Goal: Information Seeking & Learning: Learn about a topic

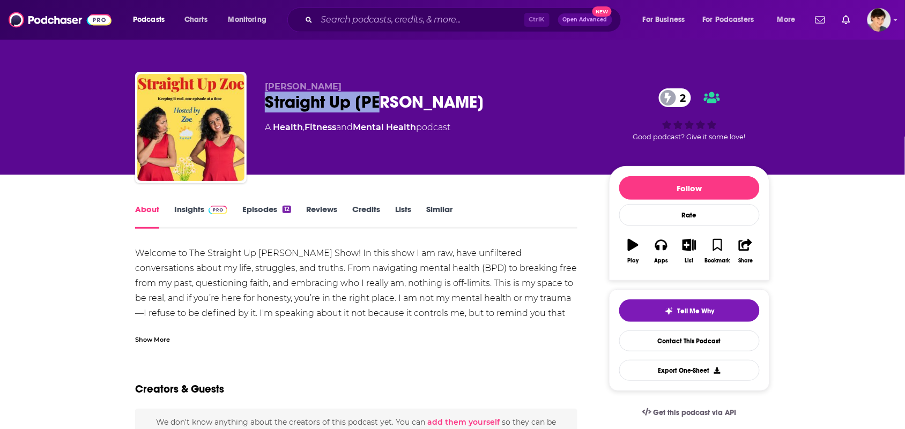
drag, startPoint x: 383, startPoint y: 103, endPoint x: 265, endPoint y: 106, distance: 118.0
click at [265, 106] on div "Straight Up Zoe 2" at bounding box center [428, 102] width 327 height 21
copy h1 "Straight Up [PERSON_NAME]"
click at [164, 342] on div "Show More" at bounding box center [152, 339] width 35 height 10
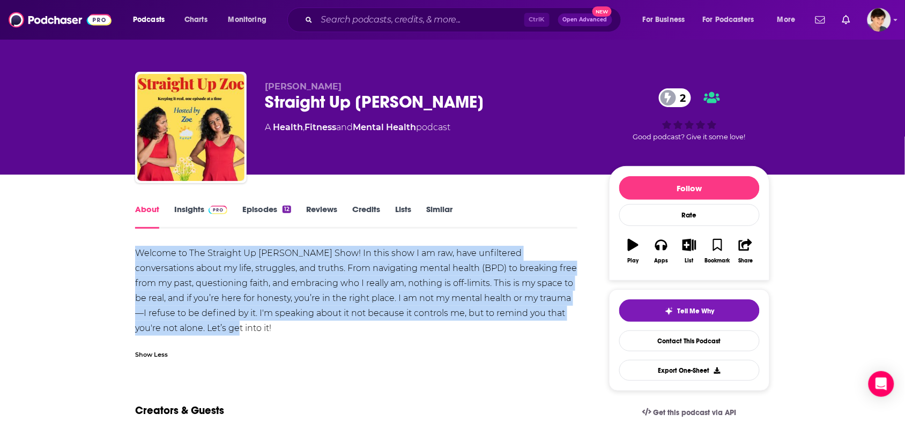
drag, startPoint x: 200, startPoint y: 328, endPoint x: 122, endPoint y: 252, distance: 108.4
copy div "Welcome to The Straight Up [PERSON_NAME] Show! In this show I am raw, have unfi…"
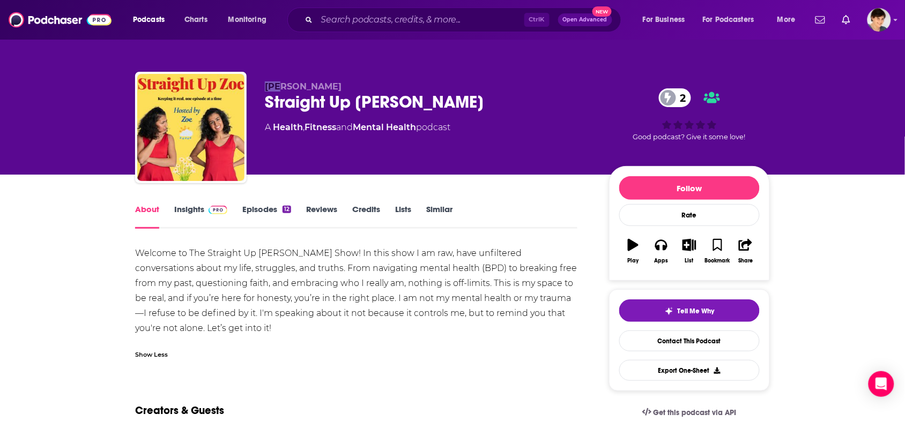
drag, startPoint x: 287, startPoint y: 78, endPoint x: 264, endPoint y: 78, distance: 23.6
click at [264, 78] on div "Zoe Straight Up [PERSON_NAME] 2 A Health , Fitness and Mental Health podcast 2 …" at bounding box center [452, 130] width 635 height 116
copy span "Zoe"
click at [293, 87] on p "Zoe" at bounding box center [428, 87] width 327 height 10
drag, startPoint x: 293, startPoint y: 87, endPoint x: 254, endPoint y: 86, distance: 39.1
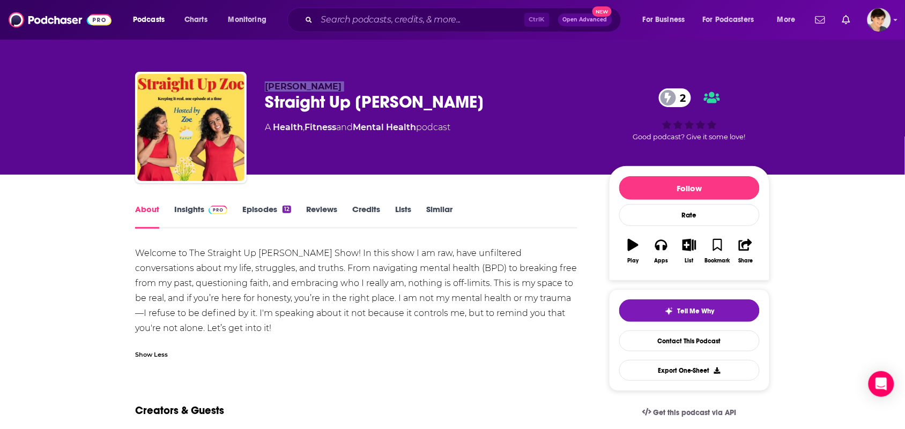
click at [254, 86] on div "Zoe Straight Up Zoe 2 A Health , Fitness and Mental Health podcast 2 Good podca…" at bounding box center [452, 130] width 635 height 116
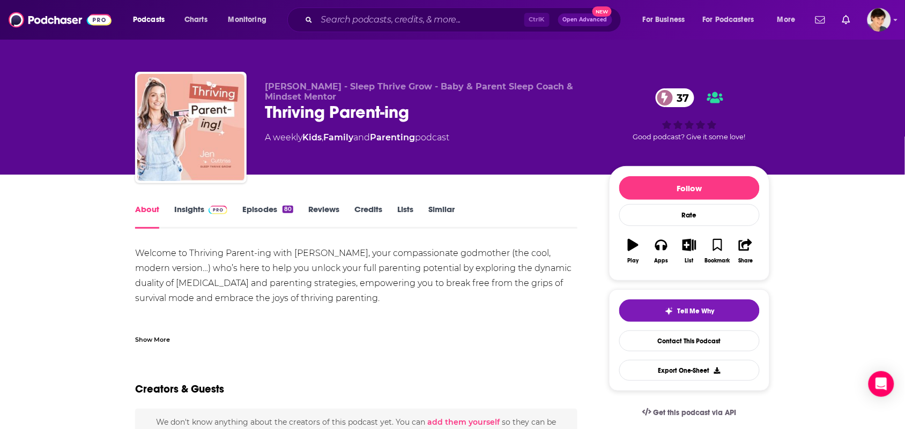
click at [441, 210] on link "Similar" at bounding box center [441, 216] width 26 height 25
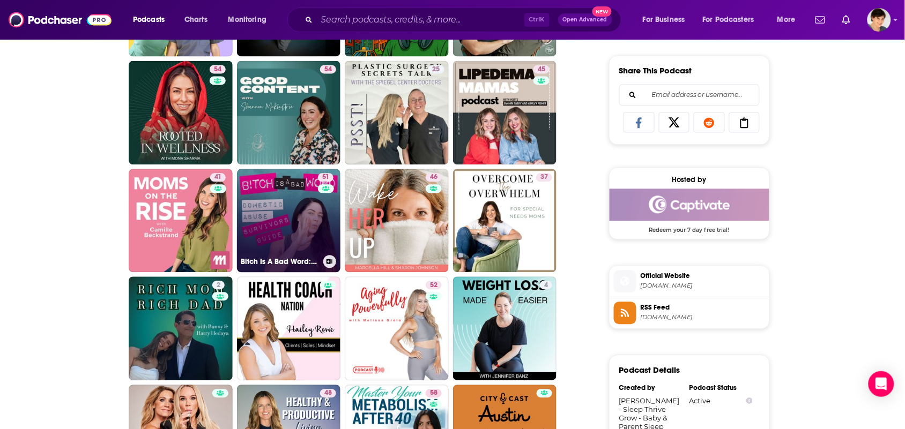
scroll to position [670, 0]
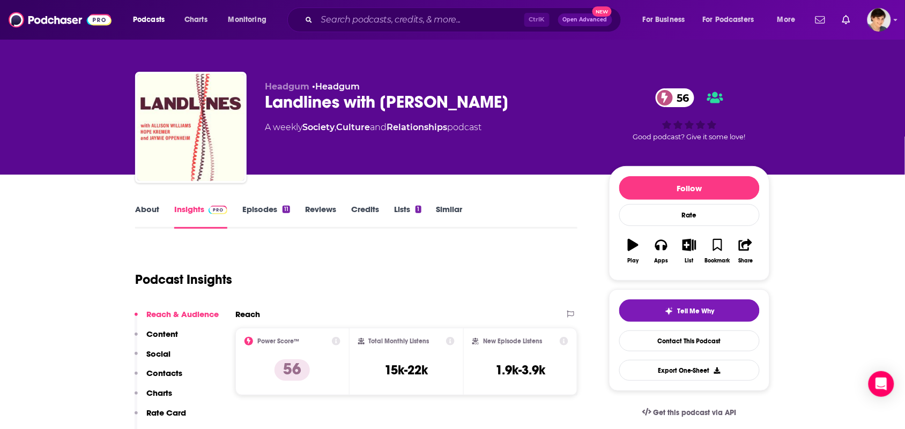
click at [151, 203] on div "About Insights Episodes 11 Reviews Credits Lists 1 Similar" at bounding box center [356, 216] width 442 height 26
click at [152, 216] on link "About" at bounding box center [147, 216] width 24 height 25
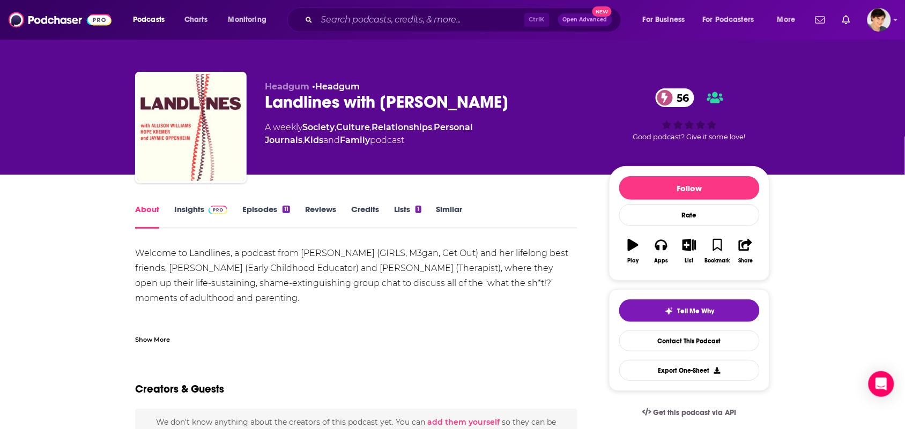
click at [166, 331] on div "Show More" at bounding box center [356, 336] width 442 height 18
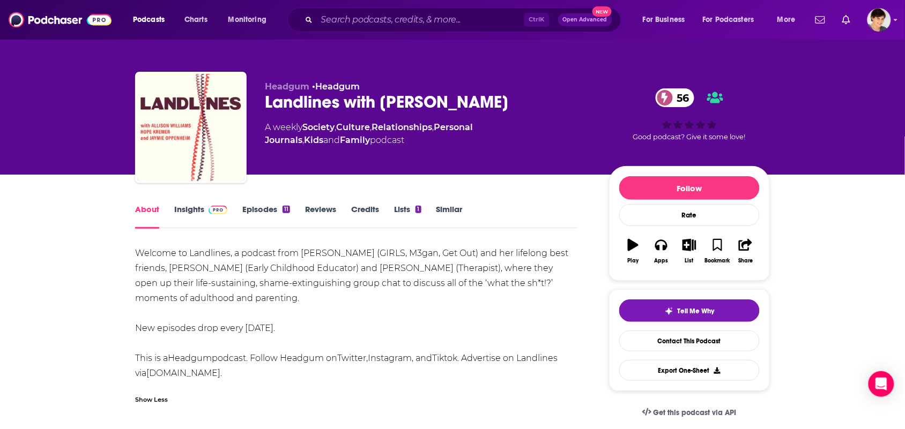
click at [194, 216] on link "Insights" at bounding box center [200, 216] width 53 height 25
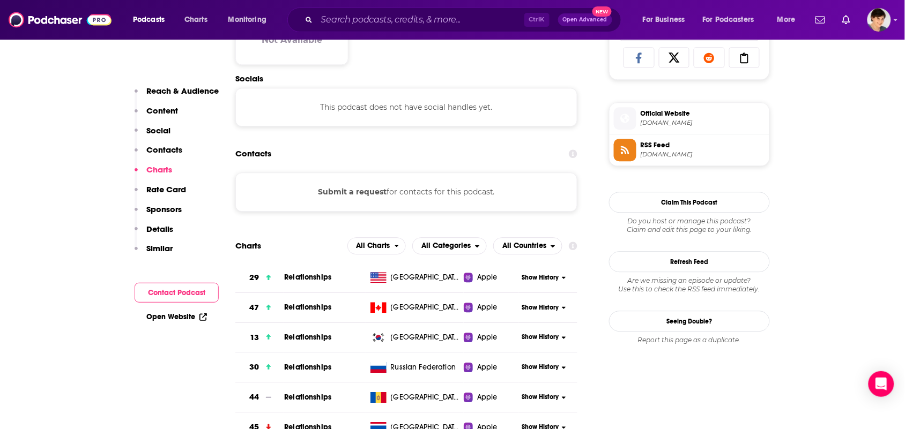
scroll to position [670, 0]
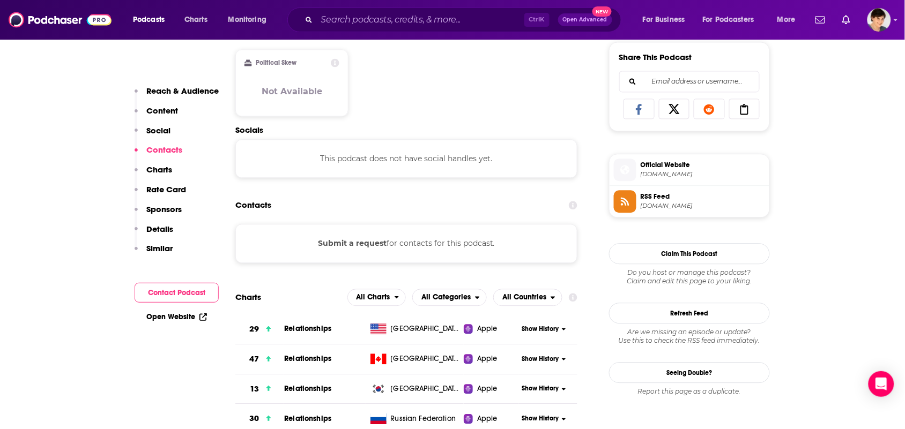
click at [671, 177] on span "art19.com" at bounding box center [703, 175] width 124 height 8
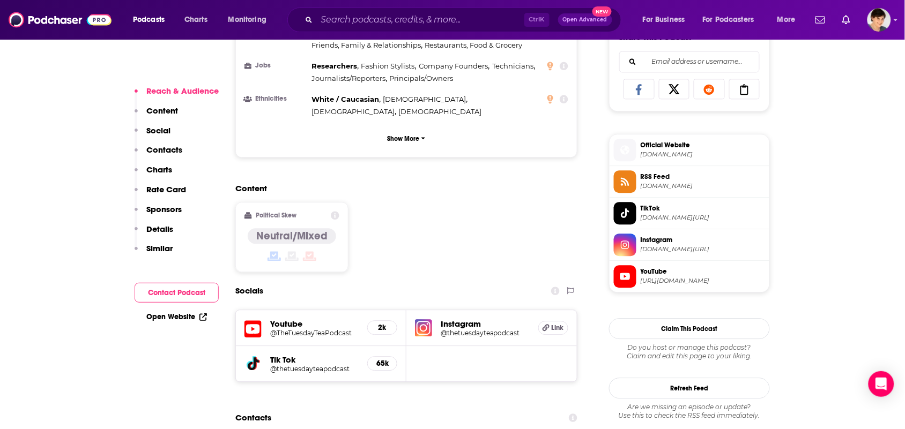
scroll to position [871, 0]
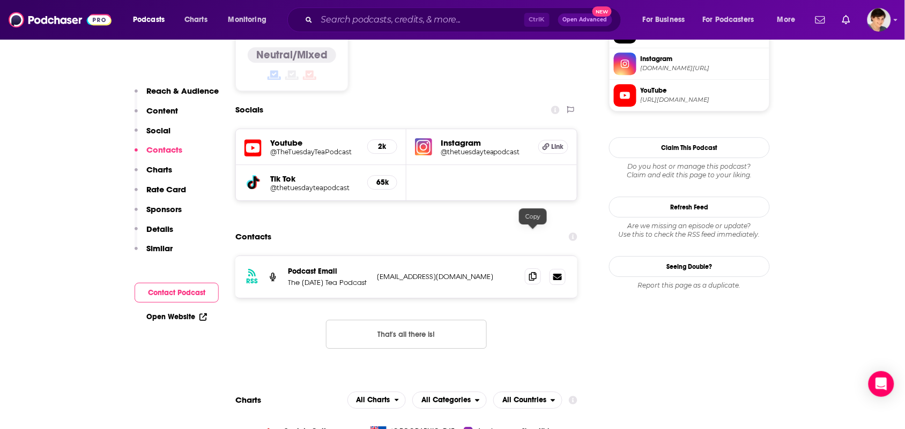
click at [535, 272] on icon at bounding box center [533, 276] width 8 height 9
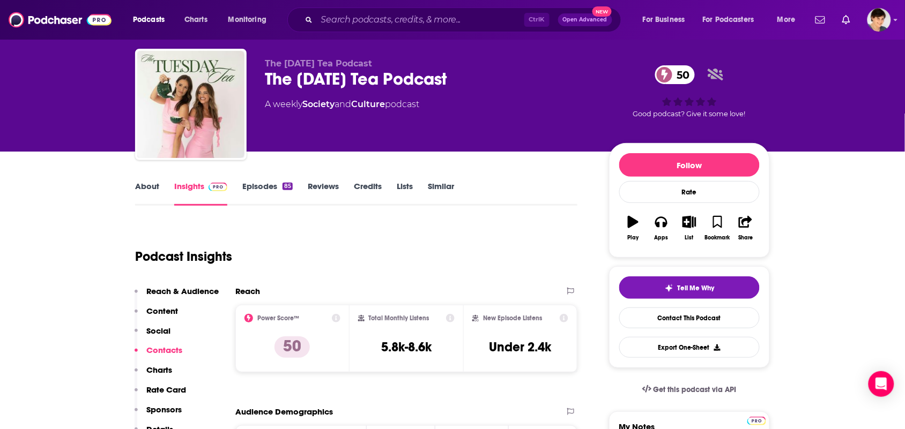
scroll to position [0, 0]
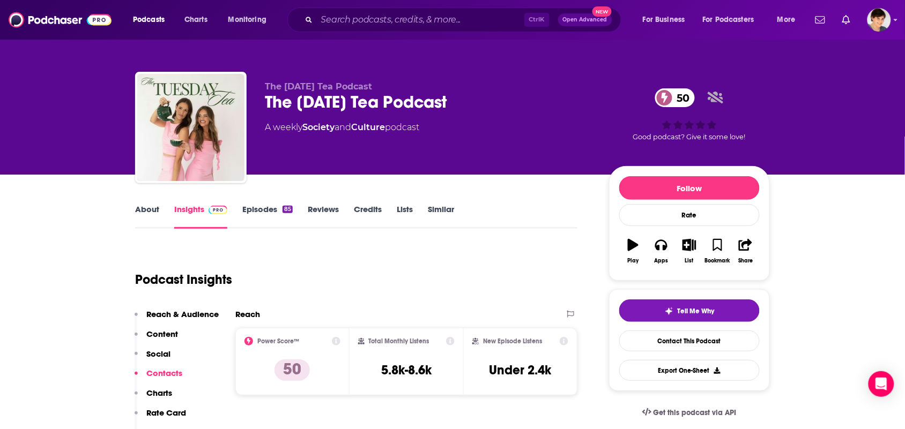
click at [140, 211] on link "About" at bounding box center [147, 216] width 24 height 25
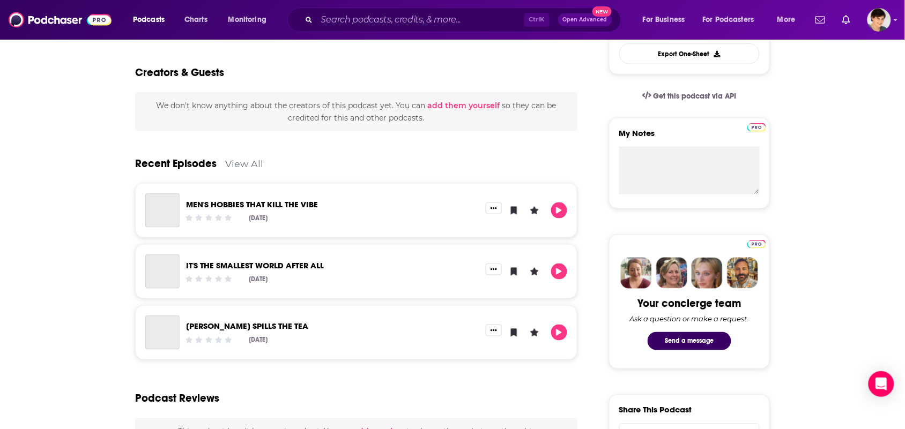
scroll to position [402, 0]
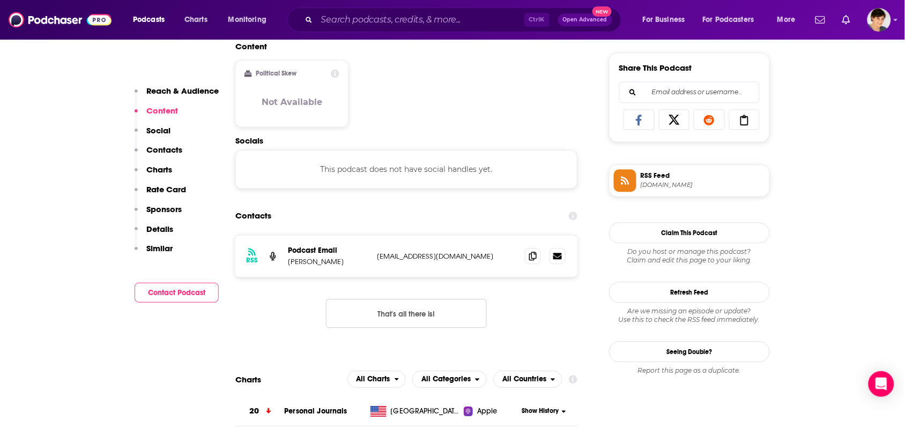
scroll to position [871, 0]
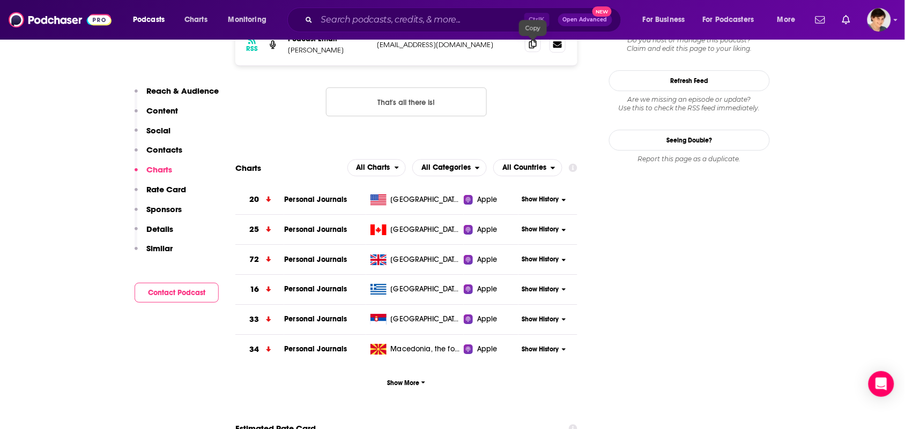
click at [531, 43] on icon at bounding box center [533, 44] width 8 height 9
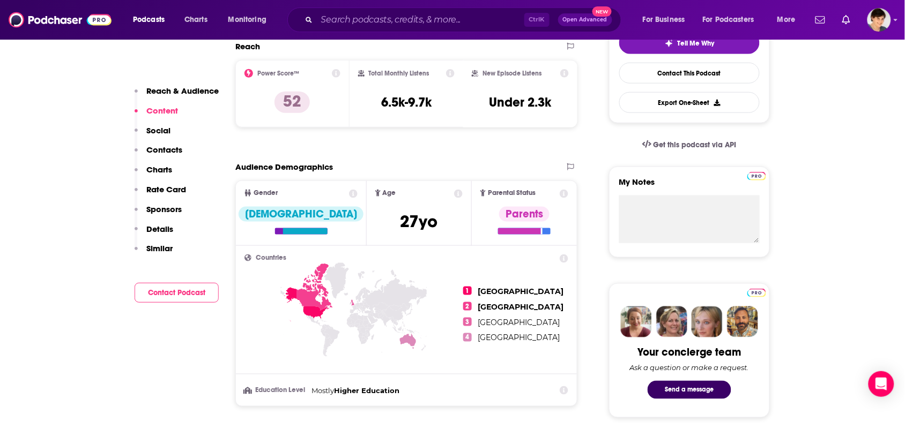
scroll to position [0, 0]
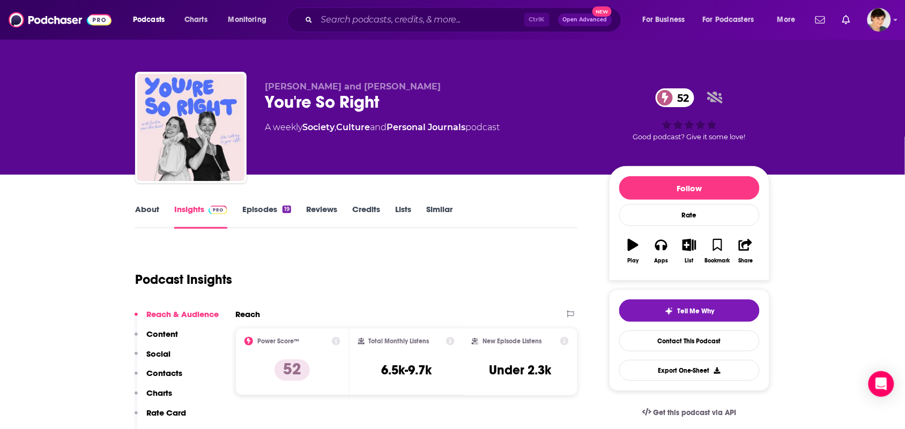
click at [149, 226] on link "About" at bounding box center [147, 216] width 24 height 25
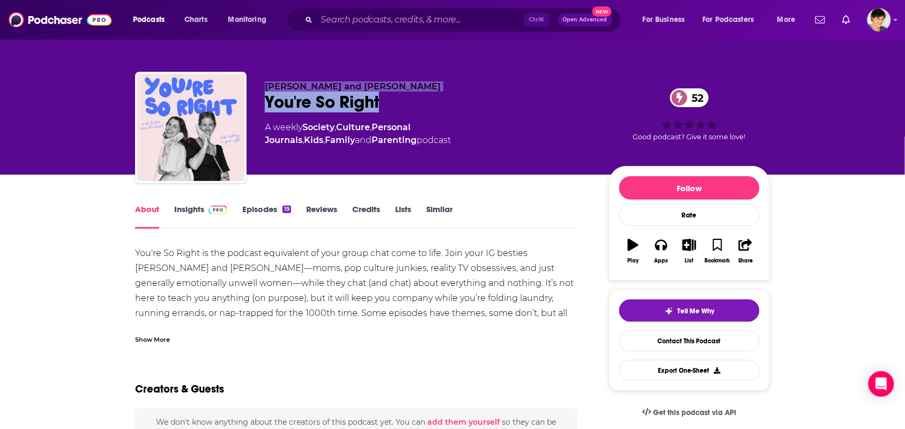
drag, startPoint x: 389, startPoint y: 100, endPoint x: 248, endPoint y: 115, distance: 141.3
click at [248, 115] on div "Caitlin Wilder and Rachael Shepard-Ohta You're So Right 52 A weekly Society , C…" at bounding box center [452, 130] width 635 height 116
click at [405, 105] on div "You're So Right 52" at bounding box center [428, 102] width 327 height 21
drag, startPoint x: 392, startPoint y: 102, endPoint x: 245, endPoint y: 112, distance: 147.2
click at [245, 112] on div "Caitlin Wilder and Rachael Shepard-Ohta You're So Right 52 A weekly Society , C…" at bounding box center [452, 130] width 635 height 116
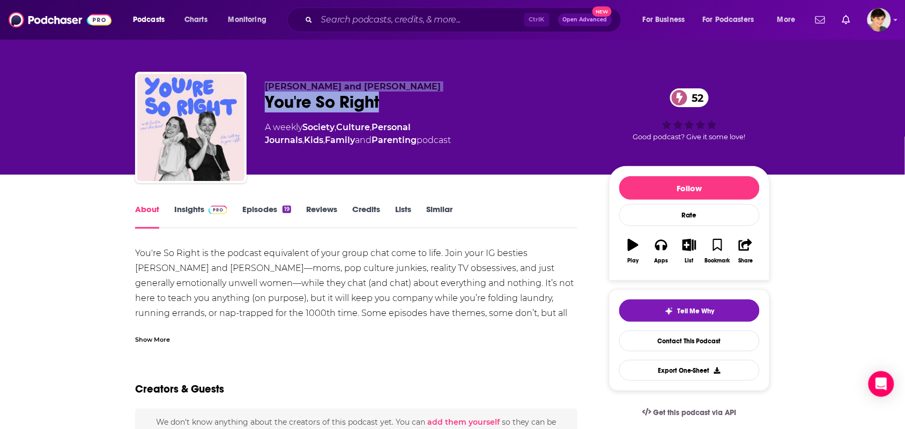
click at [314, 98] on div "You're So Right 52" at bounding box center [428, 102] width 327 height 21
click at [375, 102] on div "You're So Right 52" at bounding box center [428, 102] width 327 height 21
drag, startPoint x: 391, startPoint y: 105, endPoint x: 270, endPoint y: 103, distance: 121.7
click at [270, 103] on div "You're So Right 52" at bounding box center [428, 102] width 327 height 21
click at [261, 103] on div "Caitlin Wilder and Rachael Shepard-Ohta You're So Right 52 A weekly Society , C…" at bounding box center [452, 130] width 635 height 116
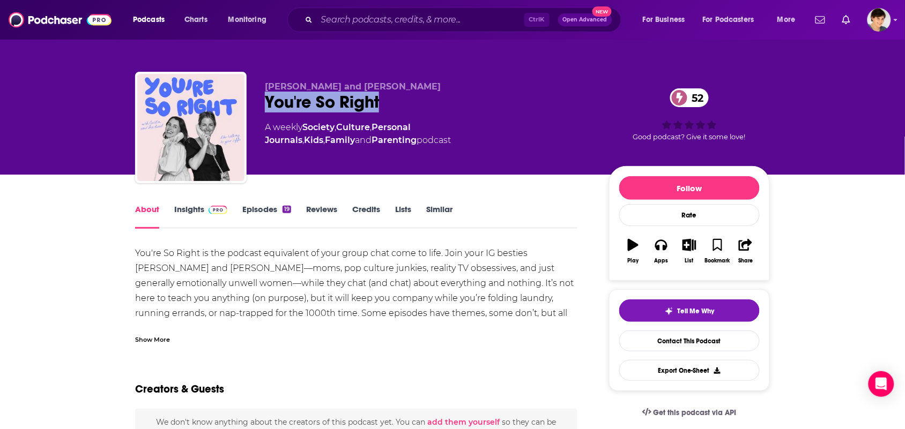
drag, startPoint x: 263, startPoint y: 103, endPoint x: 392, endPoint y: 105, distance: 129.2
click at [392, 103] on div "Caitlin Wilder and Rachael Shepard-Ohta You're So Right 52 A weekly Society , C…" at bounding box center [452, 130] width 635 height 116
copy h1 "You're So Right"
drag, startPoint x: 266, startPoint y: 81, endPoint x: 462, endPoint y: 76, distance: 195.8
click at [462, 76] on div "Caitlin Wilder and Rachael Shepard-Ohta You're So Right 52 A weekly Society , C…" at bounding box center [452, 130] width 635 height 116
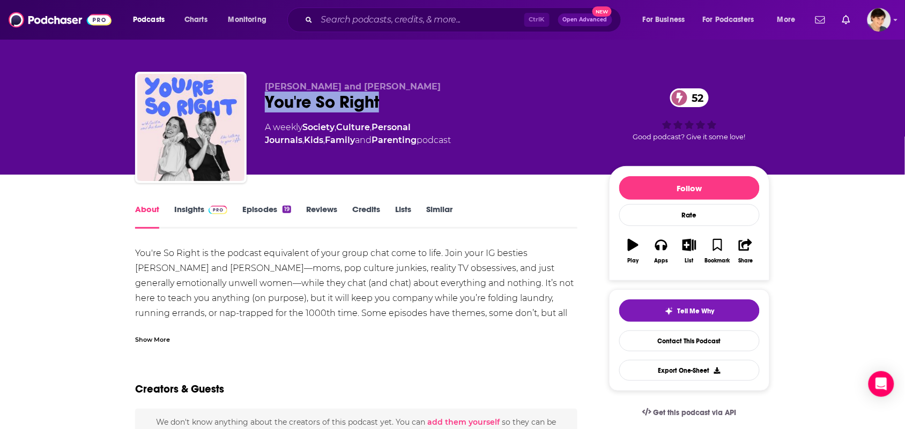
copy span "Caitlin Wilder and Rachael Shepard-Ohta"
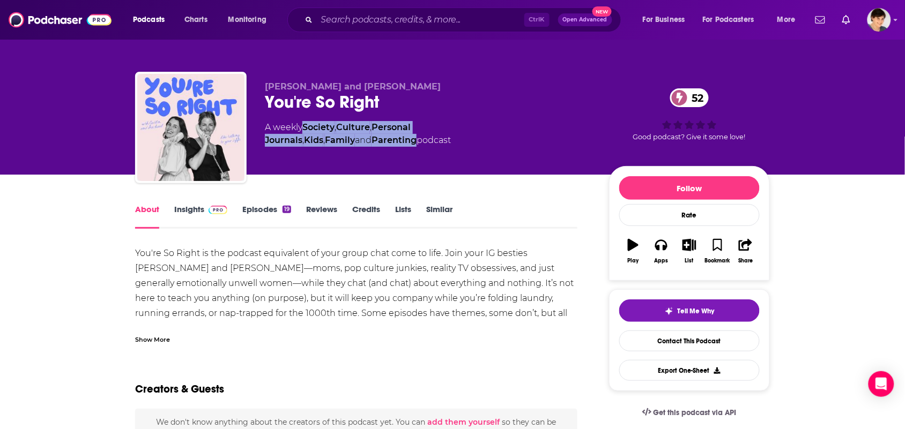
drag, startPoint x: 579, startPoint y: 129, endPoint x: 306, endPoint y: 128, distance: 272.9
click at [306, 128] on div "A weekly Society , Culture , Personal Journals , Kids , Family and Parenting po…" at bounding box center [428, 134] width 327 height 26
copy div "Society , Culture , Personal Journals , Kids , Family and Parenting"
click at [144, 340] on div "Show More" at bounding box center [152, 339] width 35 height 10
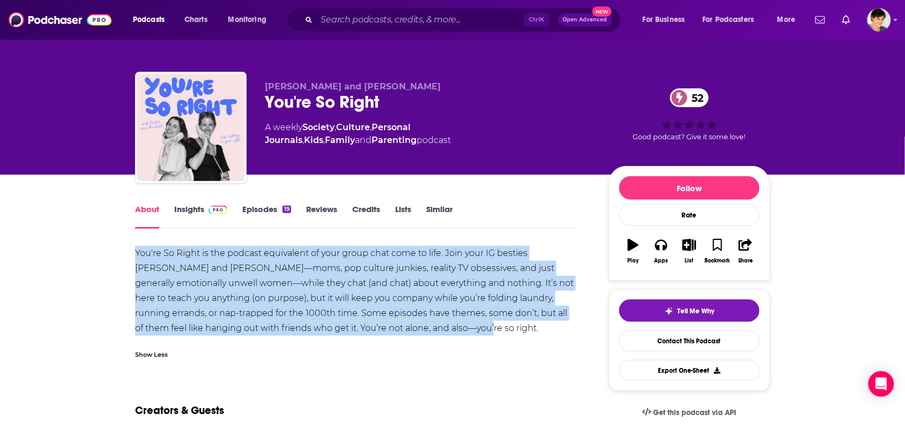
drag, startPoint x: 403, startPoint y: 328, endPoint x: 109, endPoint y: 243, distance: 306.3
copy div "You're So Right is the podcast equivalent of your group chat come to life. Join…"
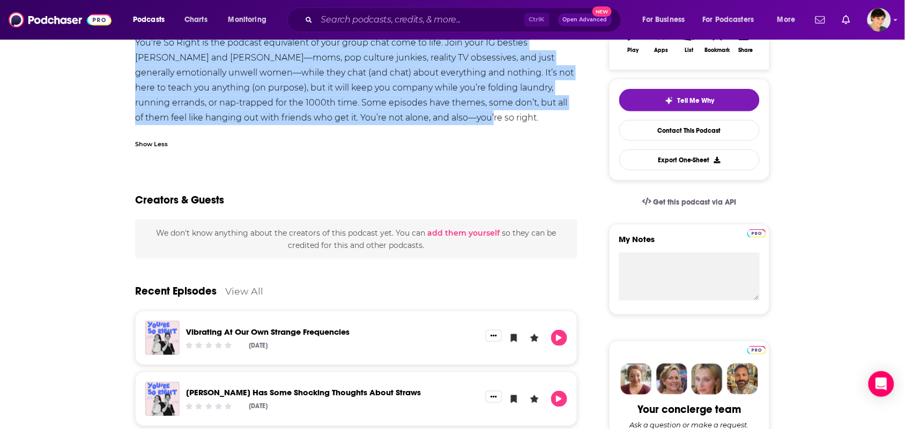
scroll to position [67, 0]
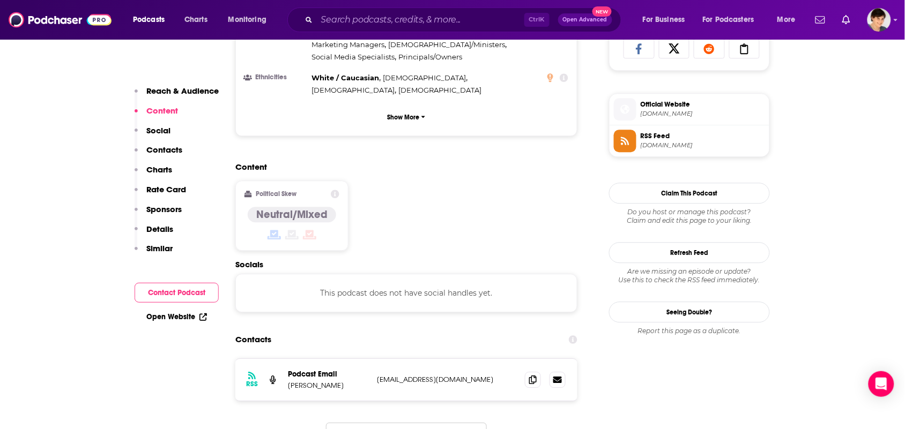
scroll to position [737, 0]
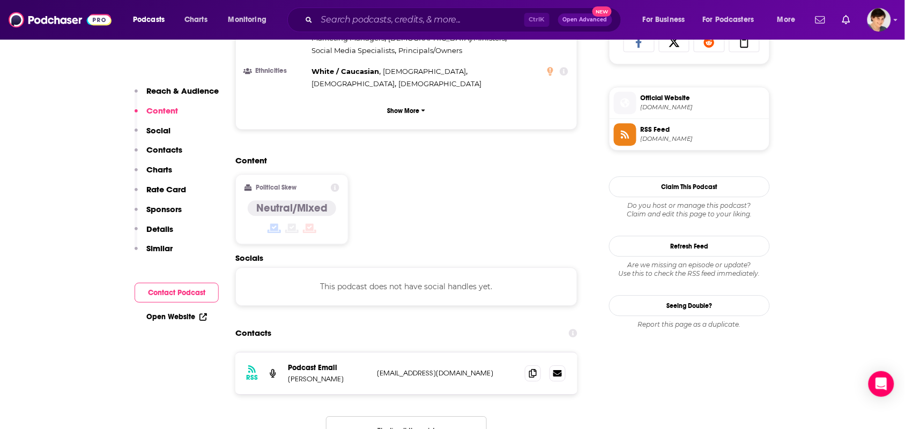
click at [539, 353] on div "RSS Podcast Email [PERSON_NAME] [EMAIL_ADDRESS][DOMAIN_NAME] [DOMAIN_NAME][EMAI…" at bounding box center [406, 374] width 342 height 42
click at [534, 369] on icon at bounding box center [533, 373] width 8 height 9
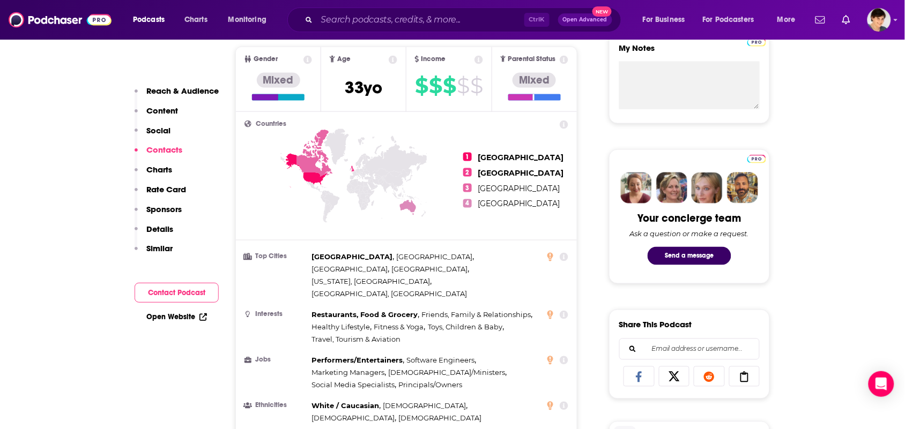
scroll to position [0, 0]
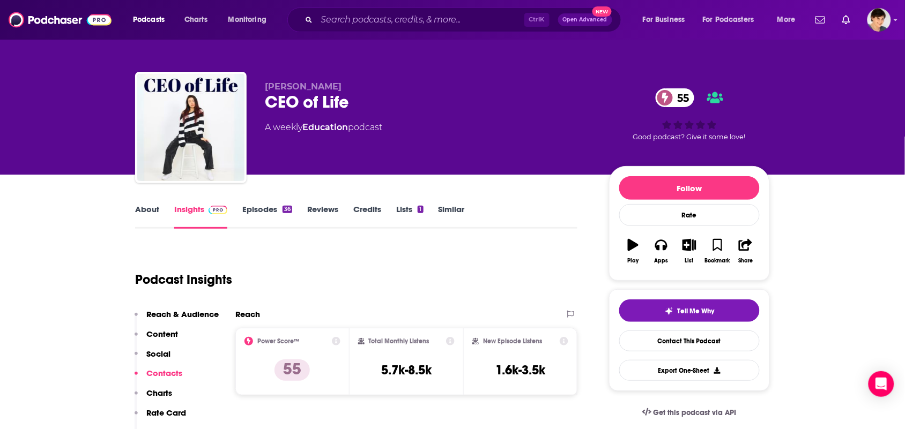
click at [155, 210] on link "About" at bounding box center [147, 216] width 24 height 25
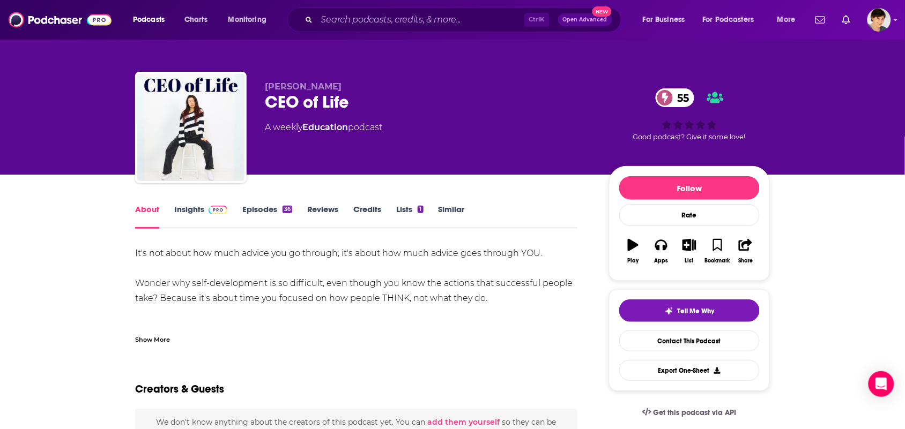
click at [169, 339] on div "Show More" at bounding box center [152, 339] width 35 height 10
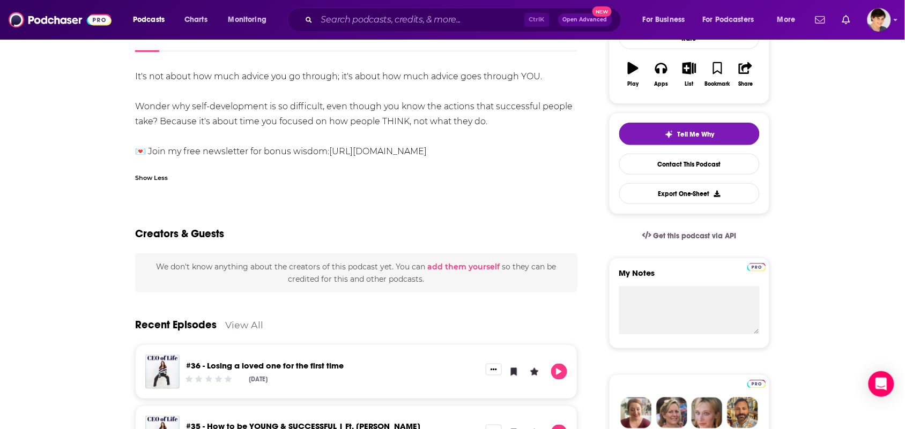
scroll to position [67, 0]
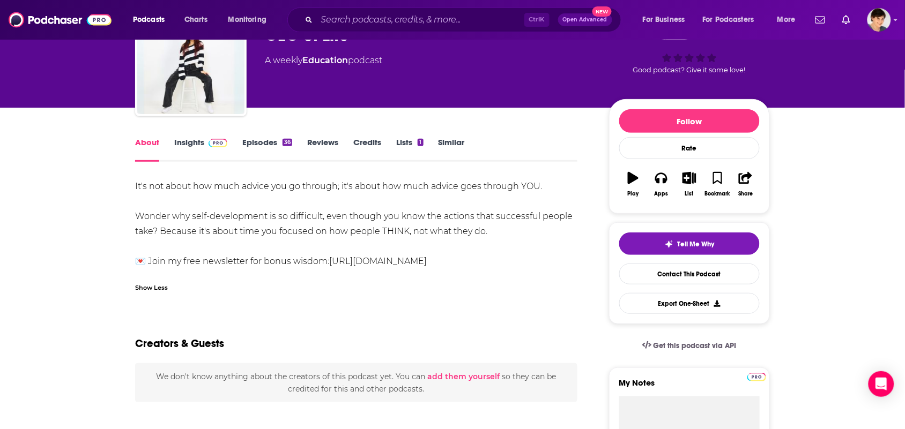
click at [180, 147] on link "Insights" at bounding box center [200, 149] width 53 height 25
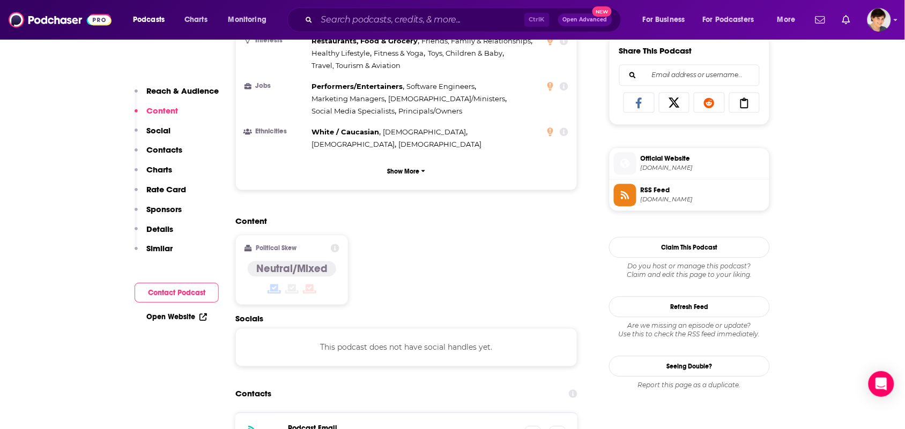
scroll to position [804, 0]
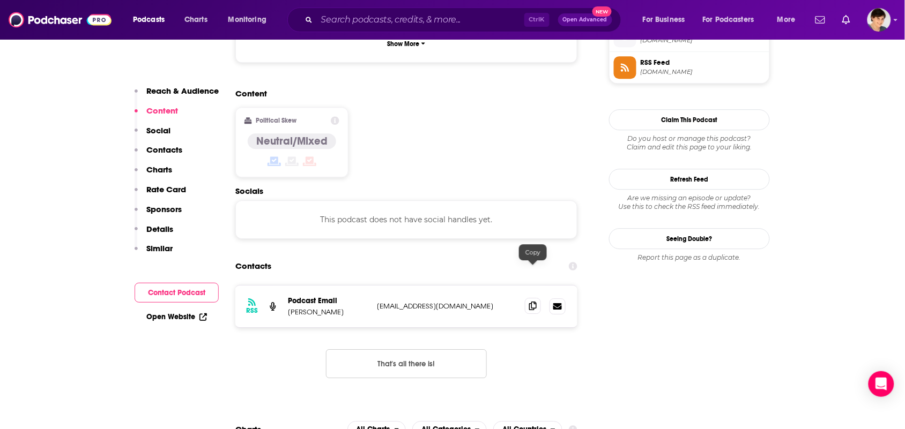
click at [536, 302] on icon at bounding box center [533, 306] width 8 height 9
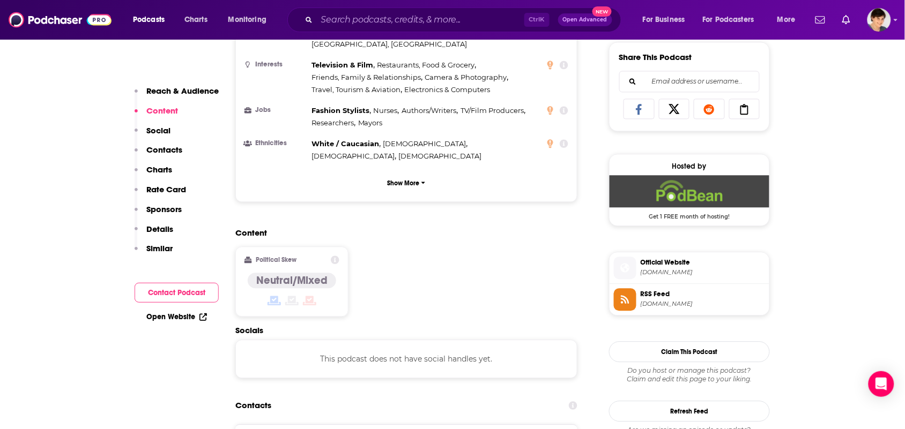
scroll to position [1005, 0]
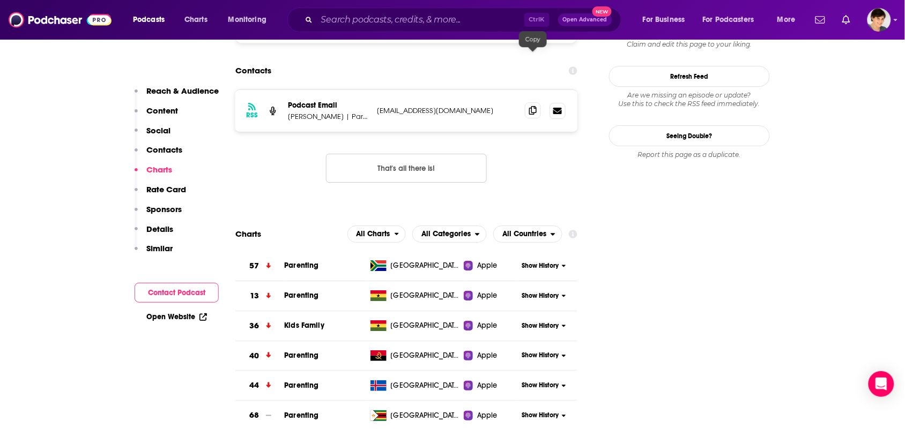
click at [538, 102] on span at bounding box center [533, 110] width 16 height 16
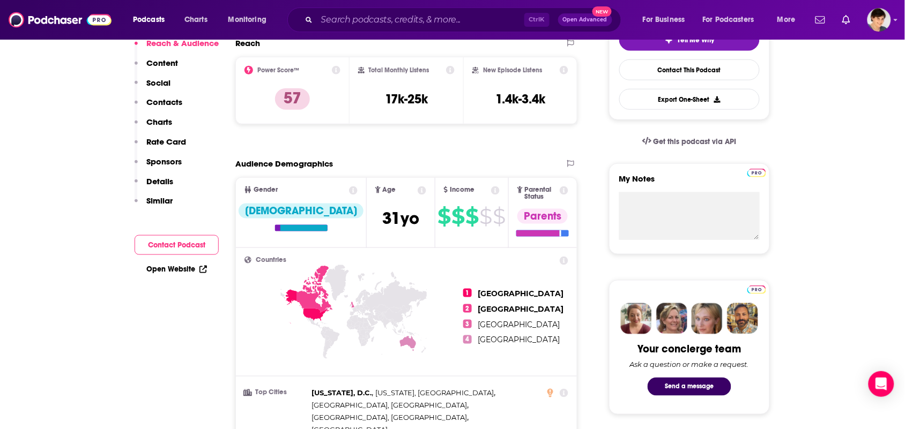
scroll to position [67, 0]
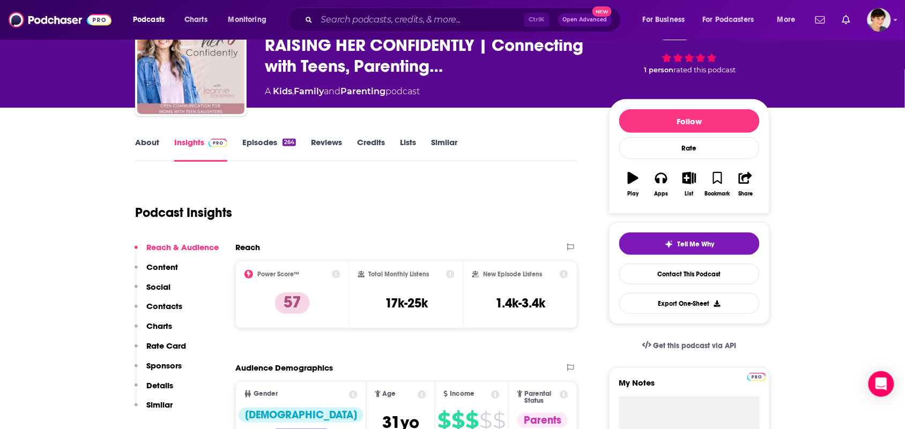
click at [149, 153] on link "About" at bounding box center [147, 149] width 24 height 25
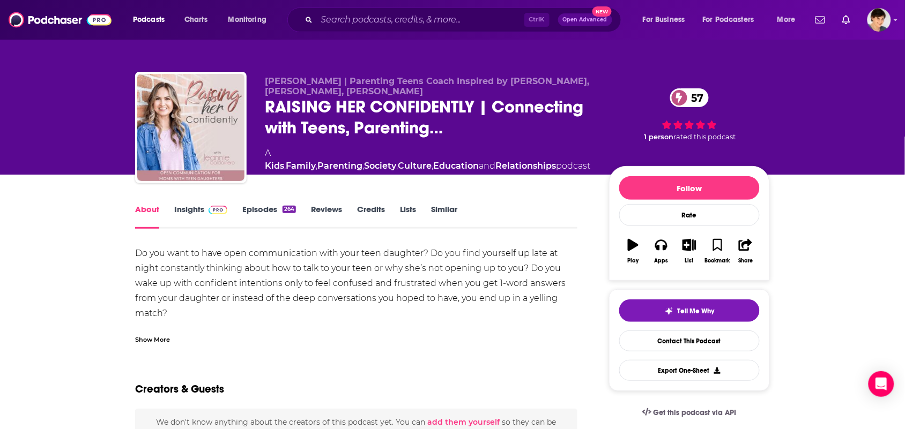
click at [273, 331] on div "Show More" at bounding box center [356, 336] width 442 height 18
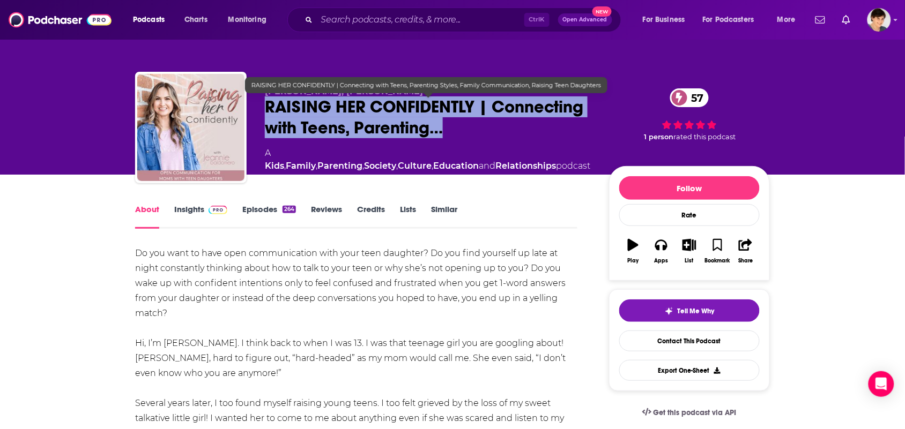
drag, startPoint x: 451, startPoint y: 130, endPoint x: 268, endPoint y: 107, distance: 184.2
click at [268, 107] on span "RAISING HER CONFIDENTLY | Connecting with Teens, Parenting…" at bounding box center [428, 118] width 327 height 42
copy h1 "RAISING HER CONFIDENTLY | Connecting with Teens, Parenting…"
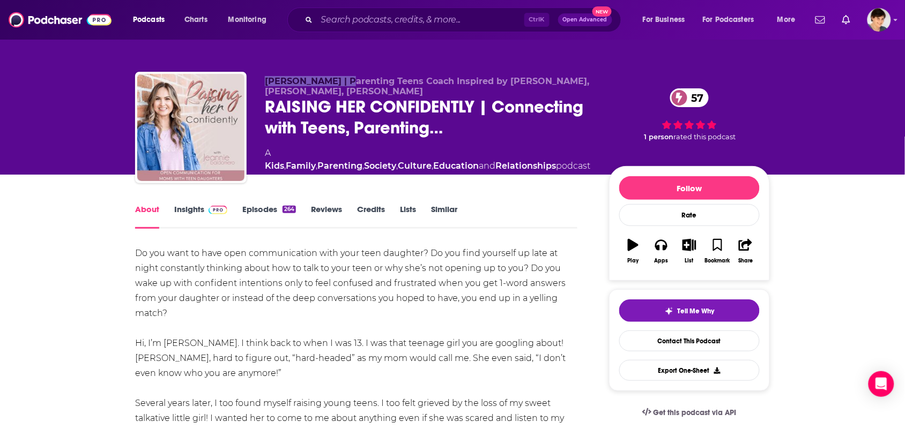
drag, startPoint x: 265, startPoint y: 71, endPoint x: 352, endPoint y: 83, distance: 87.1
click at [352, 83] on div "[PERSON_NAME] | Parenting Teens Coach Inspired by [PERSON_NAME], [PERSON_NAME],…" at bounding box center [452, 130] width 635 height 116
copy span "[PERSON_NAME]"
drag, startPoint x: 260, startPoint y: 248, endPoint x: 124, endPoint y: 252, distance: 135.7
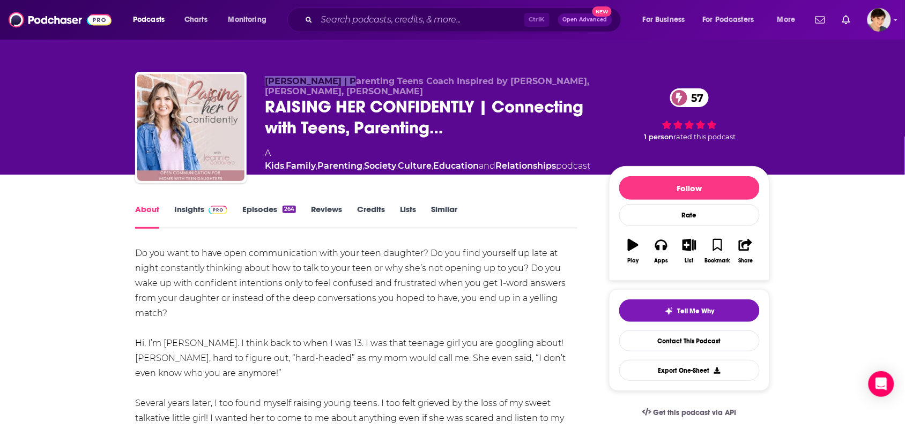
copy div "Do you want to have open communication with your teen daughter? Do you find you…"
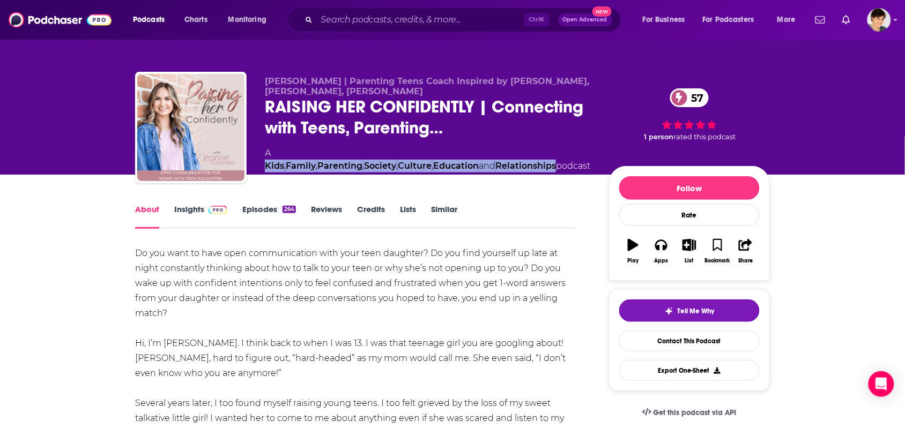
drag, startPoint x: 548, startPoint y: 154, endPoint x: 274, endPoint y: 154, distance: 274.0
click at [274, 154] on div "A Kids , Family , Parenting , Society , Culture , Education and Relationships p…" at bounding box center [428, 160] width 327 height 26
copy div "Kids , Family , Parenting , Society , Culture , Education and Relationships"
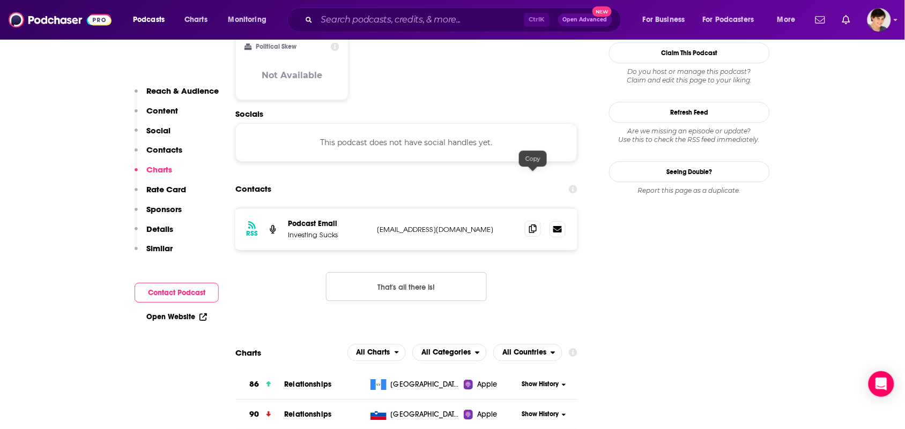
click at [532, 225] on icon at bounding box center [533, 229] width 8 height 9
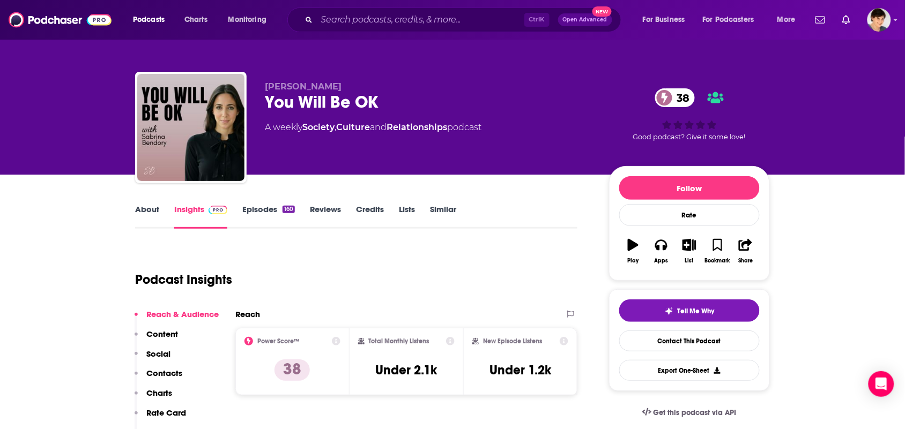
click at [148, 213] on link "About" at bounding box center [147, 216] width 24 height 25
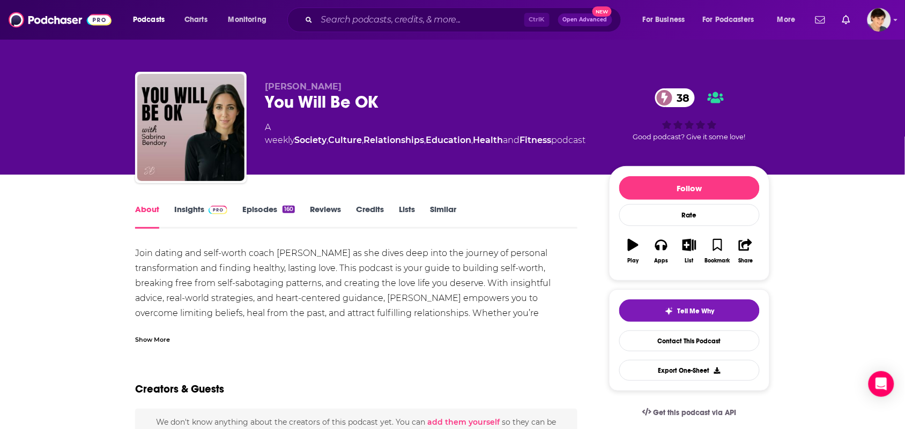
click at [200, 331] on div "Show More" at bounding box center [356, 336] width 442 height 18
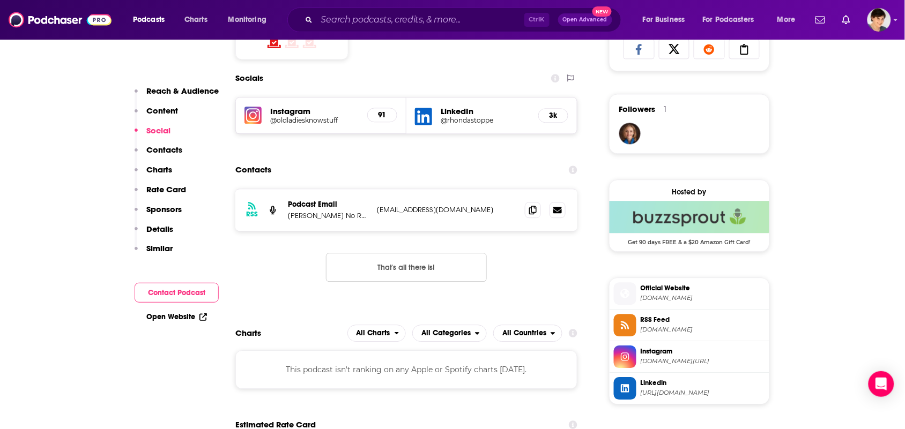
scroll to position [737, 0]
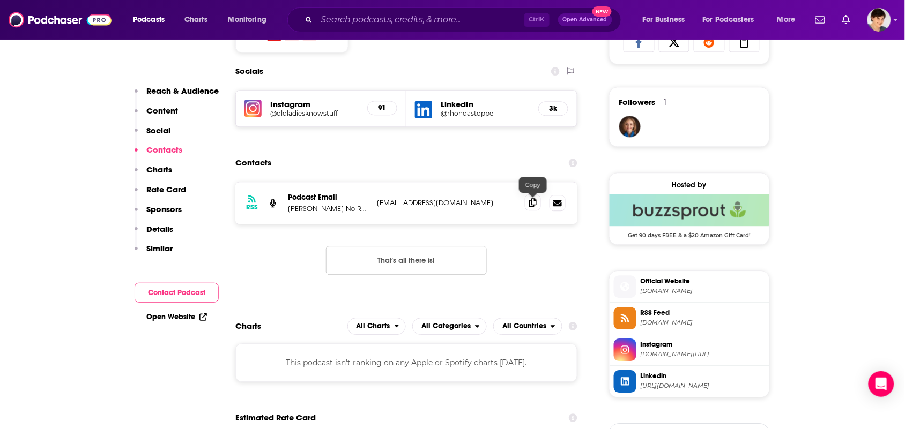
click at [532, 206] on icon at bounding box center [533, 202] width 8 height 9
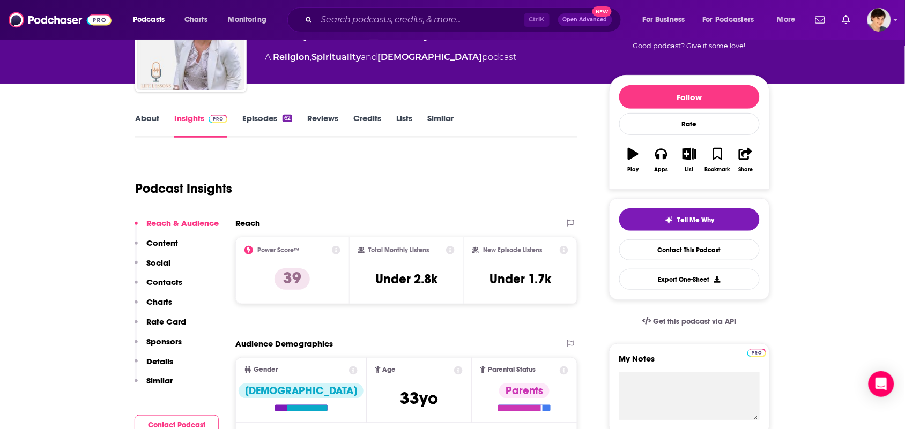
scroll to position [0, 0]
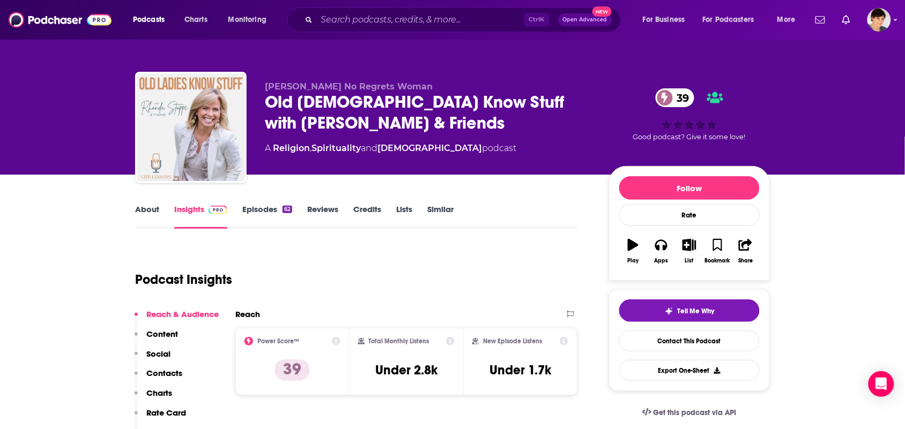
click at [140, 223] on link "About" at bounding box center [147, 216] width 24 height 25
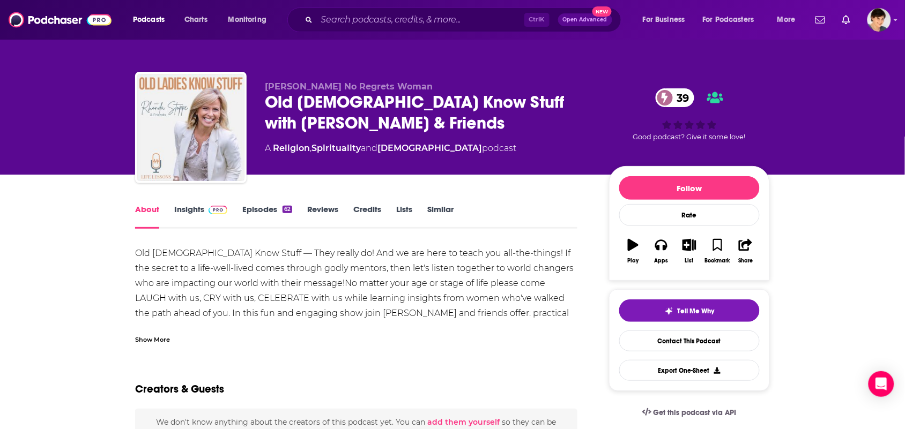
click at [173, 332] on div "Show More" at bounding box center [356, 336] width 442 height 18
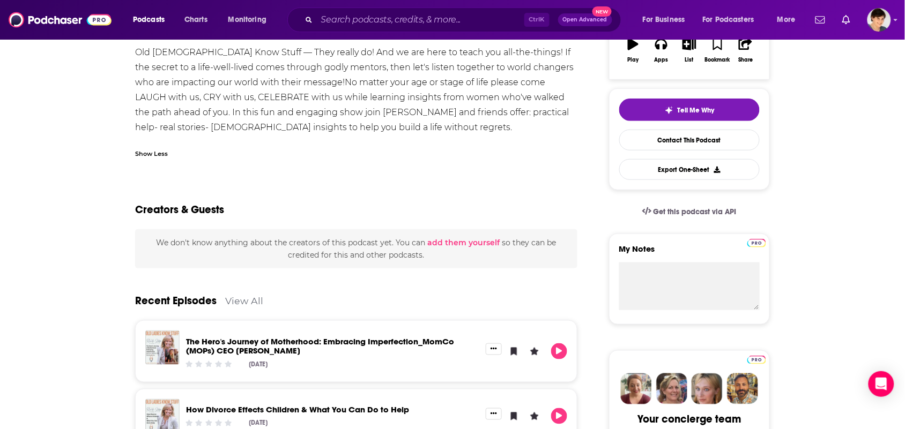
scroll to position [335, 0]
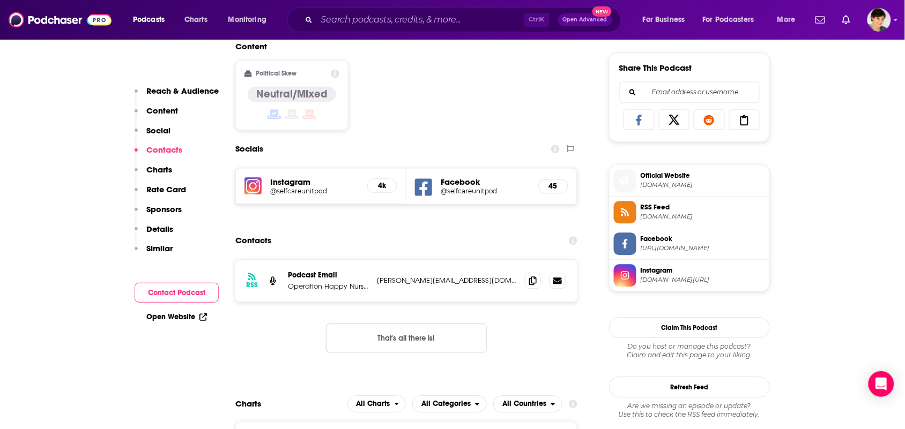
scroll to position [804, 0]
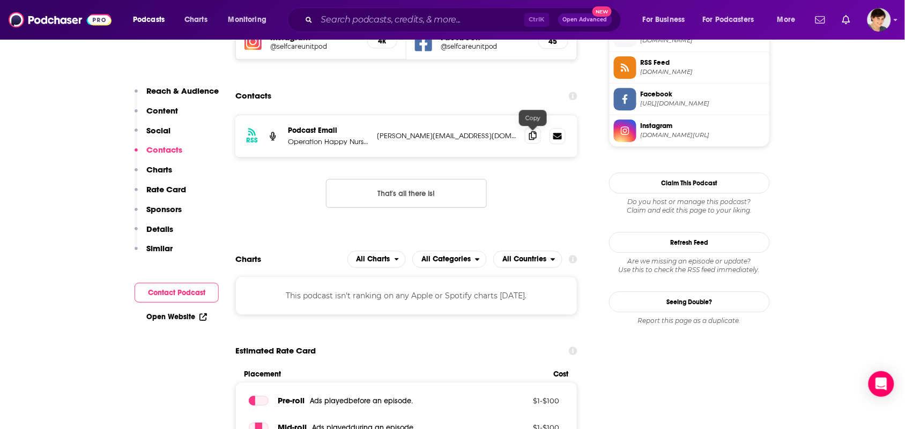
click at [535, 135] on icon at bounding box center [533, 135] width 8 height 9
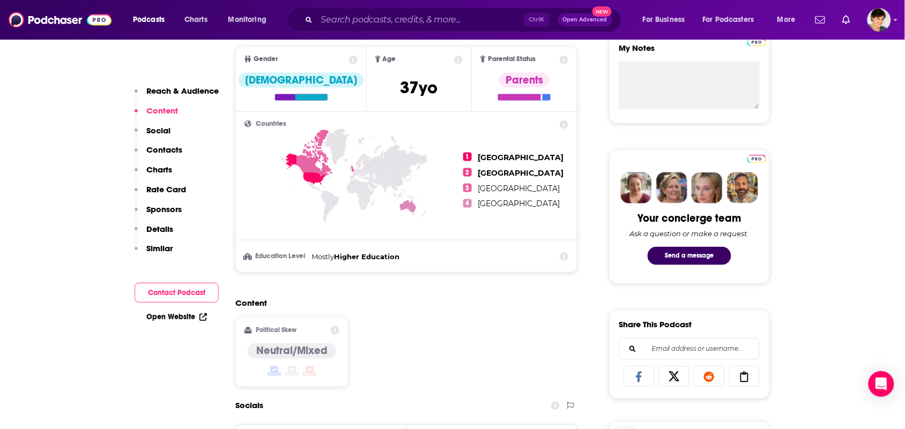
scroll to position [0, 0]
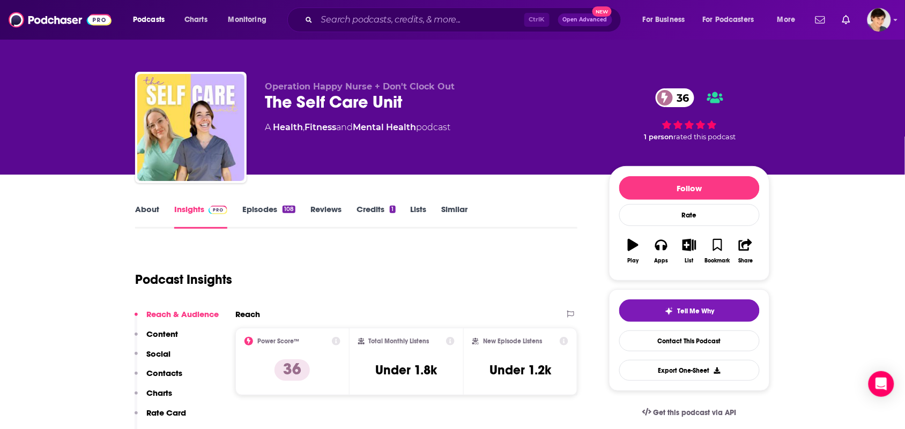
click at [149, 224] on link "About" at bounding box center [147, 216] width 24 height 25
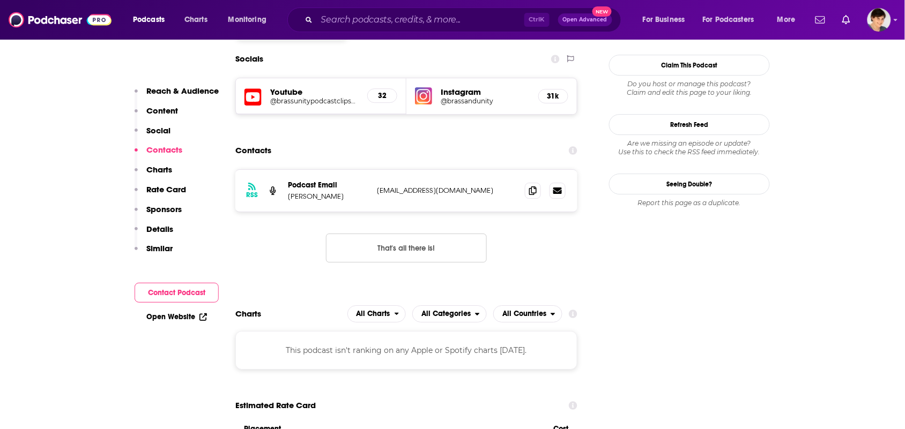
scroll to position [938, 0]
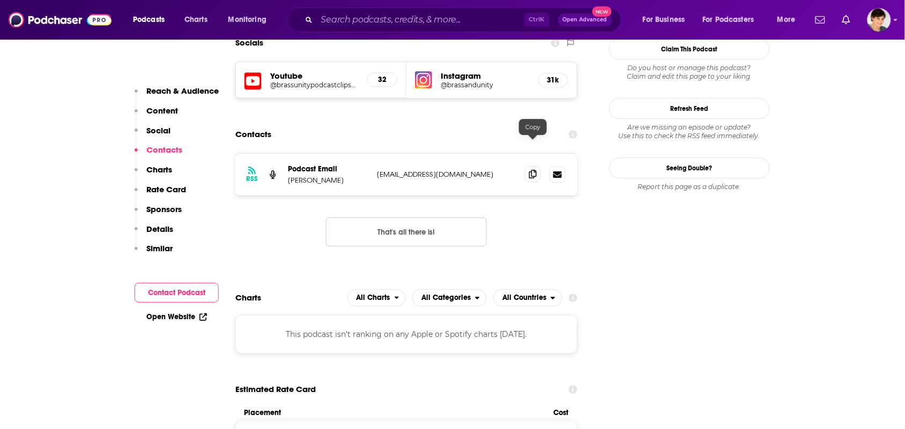
click at [536, 170] on icon at bounding box center [533, 174] width 8 height 9
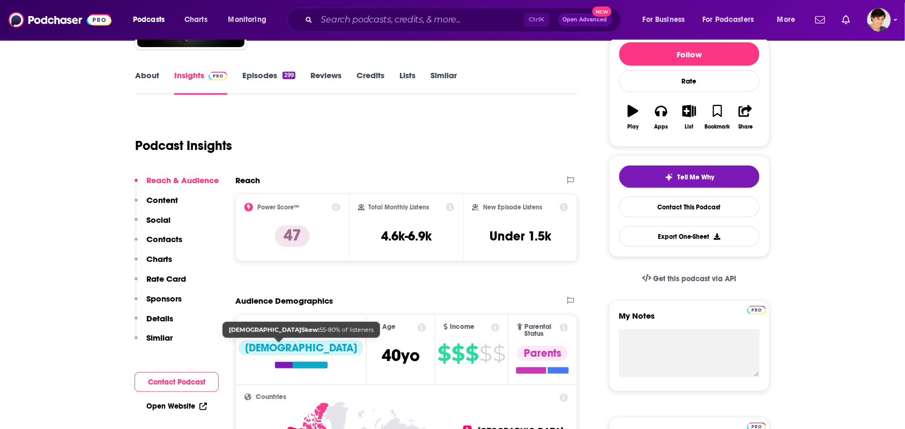
scroll to position [0, 0]
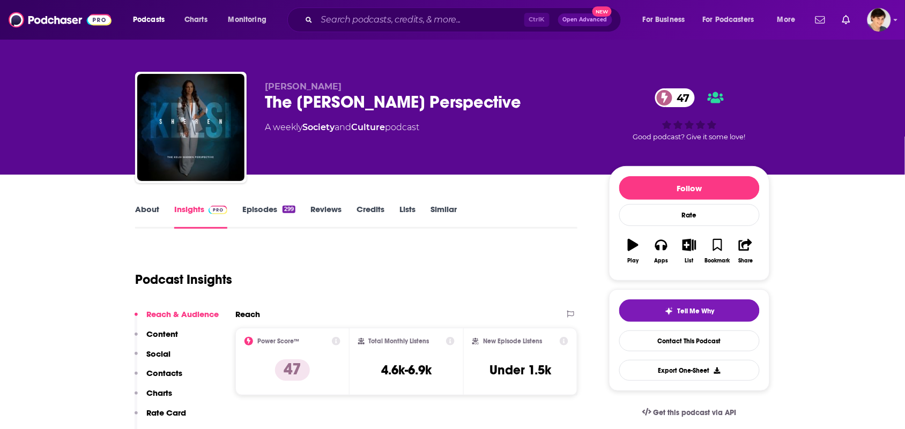
click at [157, 214] on link "About" at bounding box center [147, 216] width 24 height 25
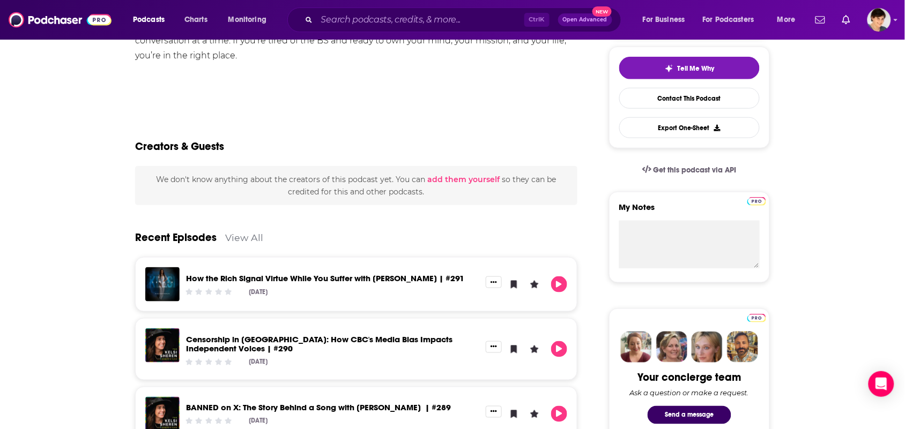
scroll to position [67, 0]
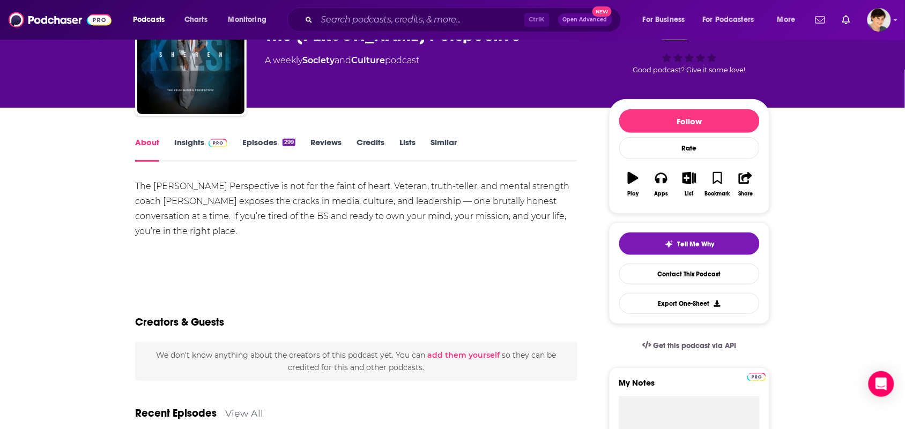
click at [261, 143] on link "Episodes 299" at bounding box center [268, 149] width 53 height 25
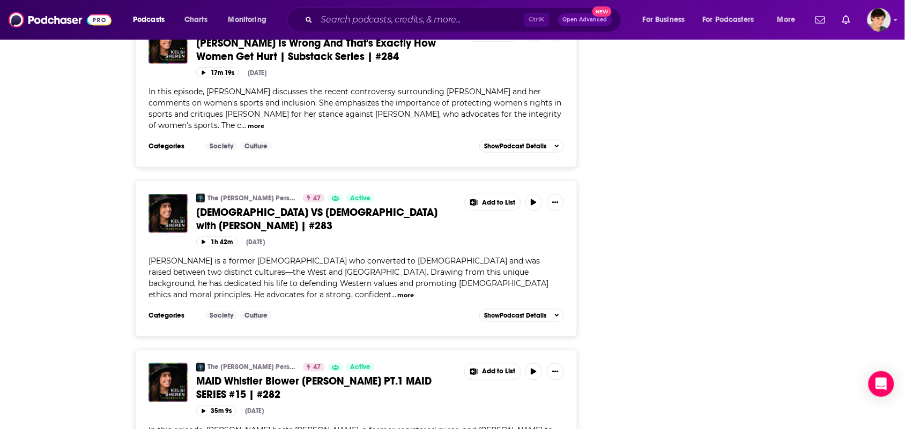
scroll to position [1810, 0]
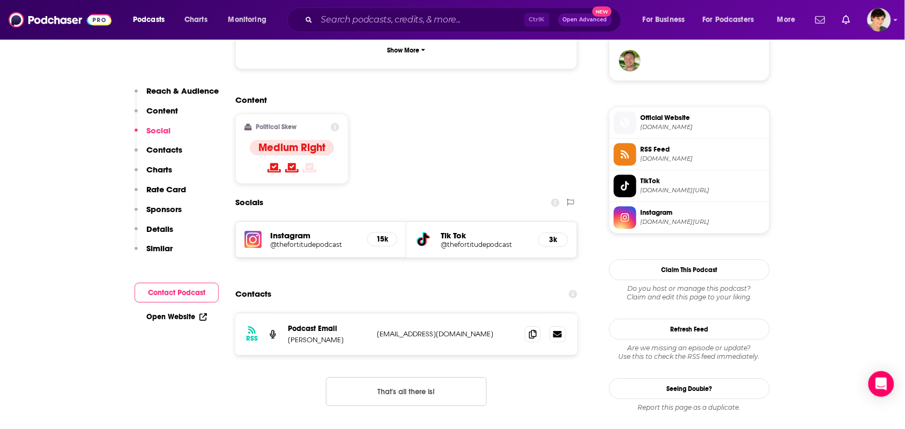
scroll to position [804, 0]
click at [534, 325] on span at bounding box center [533, 333] width 16 height 16
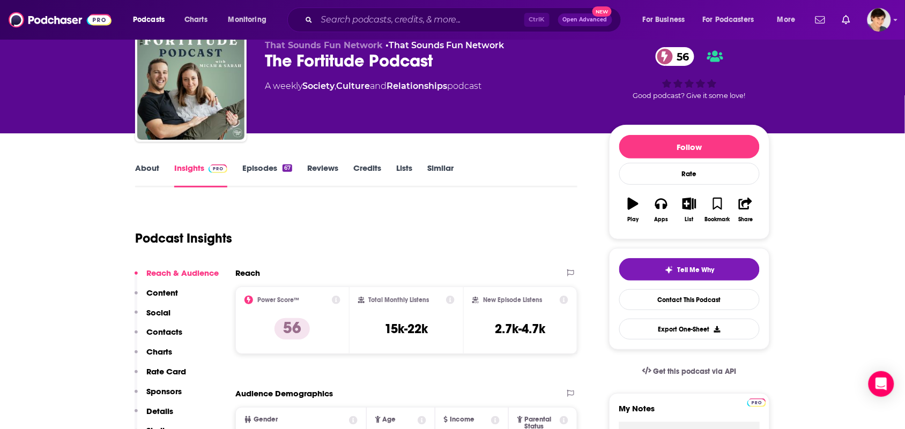
scroll to position [0, 0]
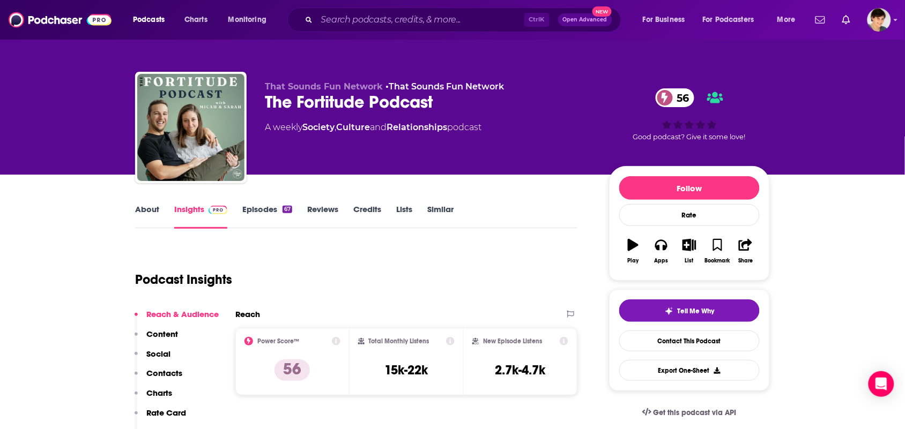
click at [142, 216] on link "About" at bounding box center [147, 216] width 24 height 25
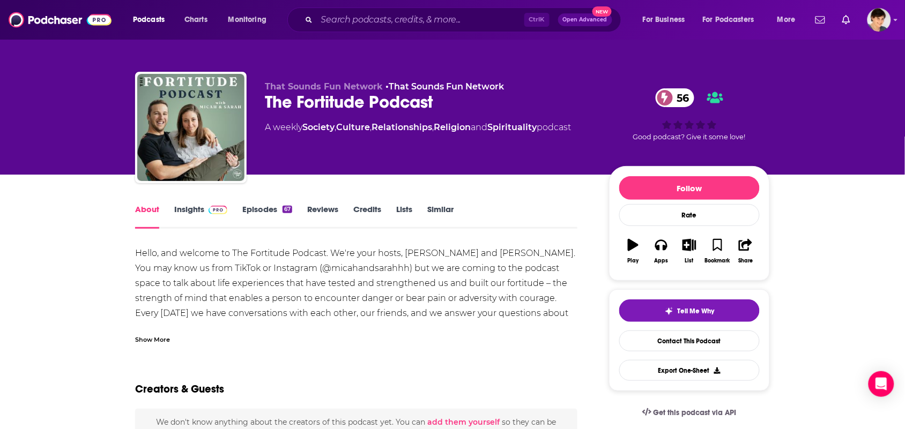
click at [170, 336] on div "Show More" at bounding box center [356, 336] width 442 height 18
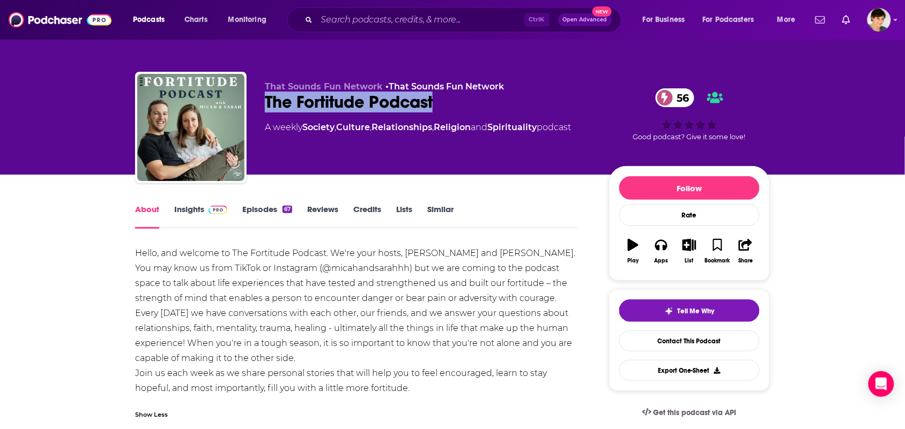
drag, startPoint x: 443, startPoint y: 105, endPoint x: 264, endPoint y: 108, distance: 179.1
click at [264, 108] on div "That Sounds Fun Network • That Sounds Fun Network The Fortitude Podcast 56 A we…" at bounding box center [452, 130] width 635 height 116
copy h1 "The Fortitude Podcast"
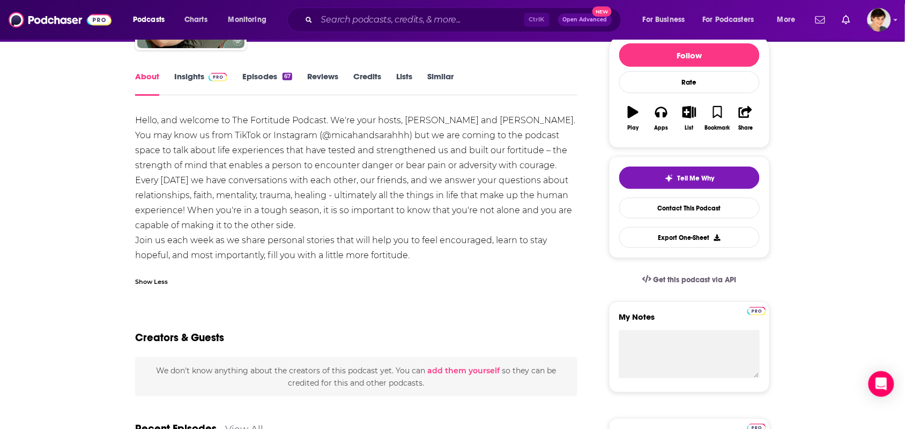
scroll to position [134, 0]
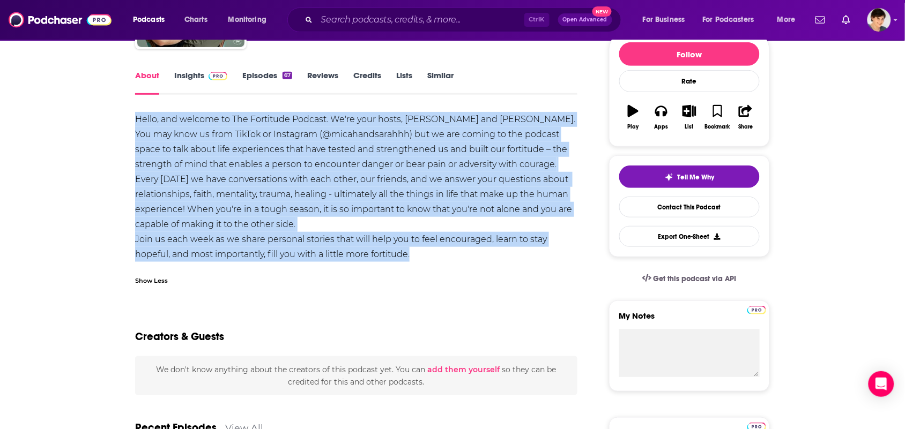
drag, startPoint x: 443, startPoint y: 251, endPoint x: 127, endPoint y: 124, distance: 340.9
copy div "Hello, and welcome to The Fortitude Podcast. We're your hosts, Micah and Sarah.…"
click at [197, 78] on link "Insights" at bounding box center [200, 82] width 53 height 25
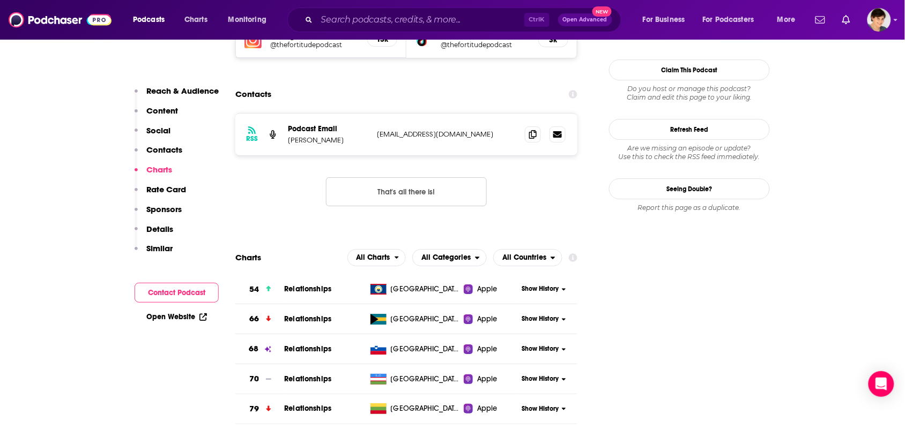
scroll to position [1005, 0]
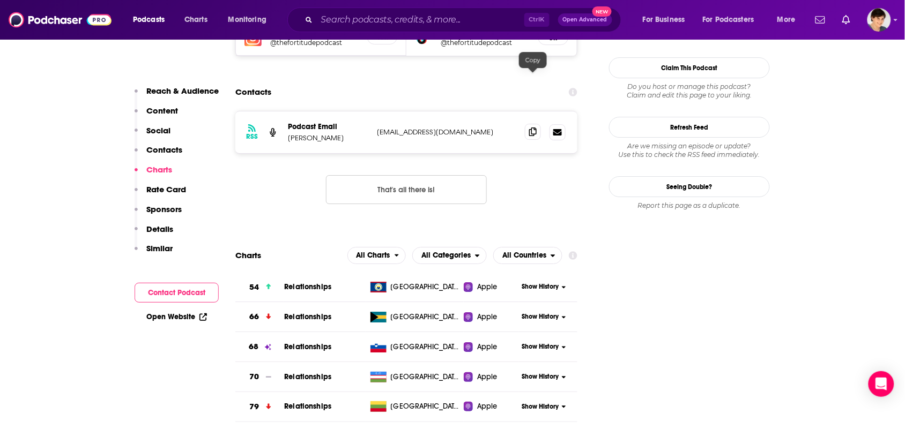
click at [529, 128] on icon at bounding box center [533, 132] width 8 height 9
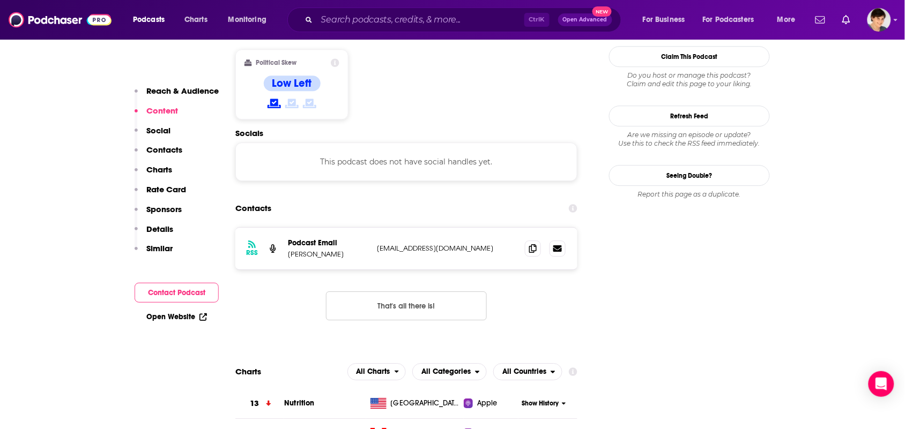
scroll to position [871, 0]
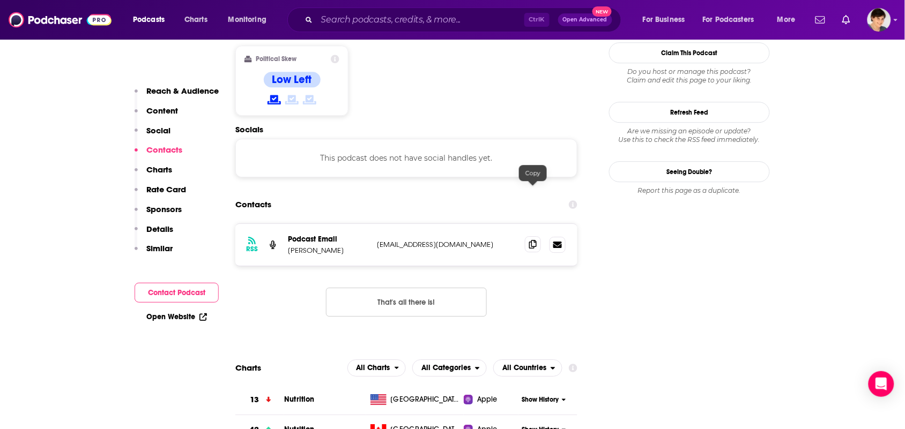
click at [526, 236] on span at bounding box center [533, 244] width 16 height 16
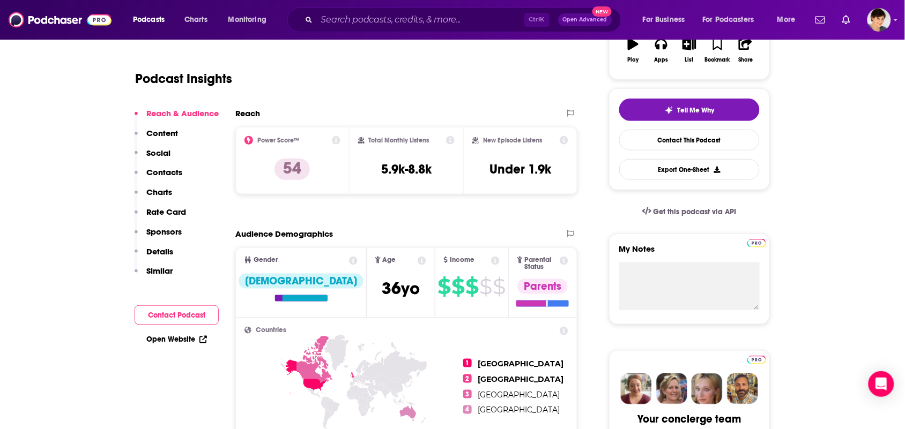
scroll to position [0, 0]
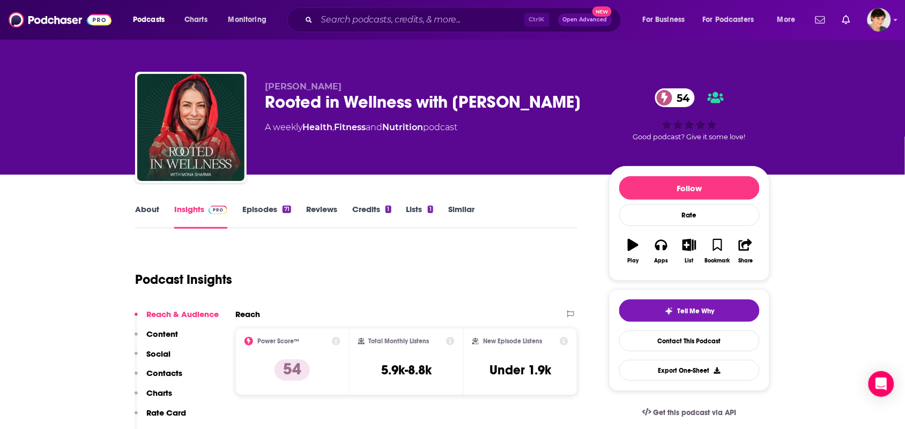
click at [150, 213] on link "About" at bounding box center [147, 216] width 24 height 25
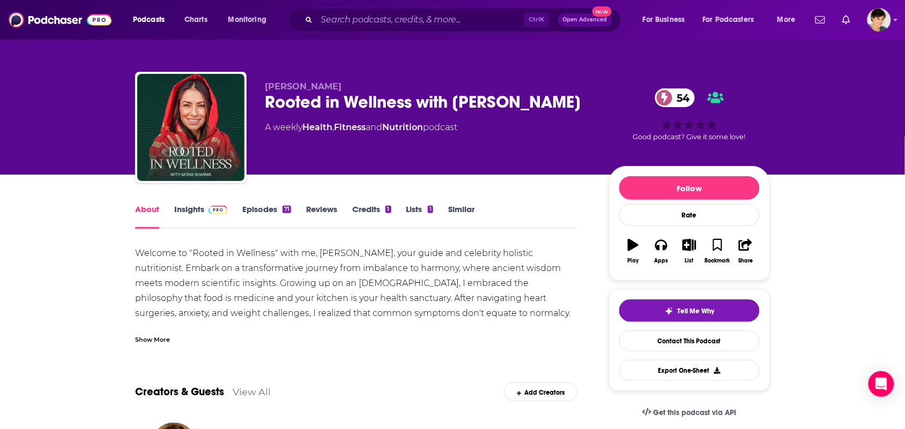
click at [157, 338] on div "Show More" at bounding box center [152, 339] width 35 height 10
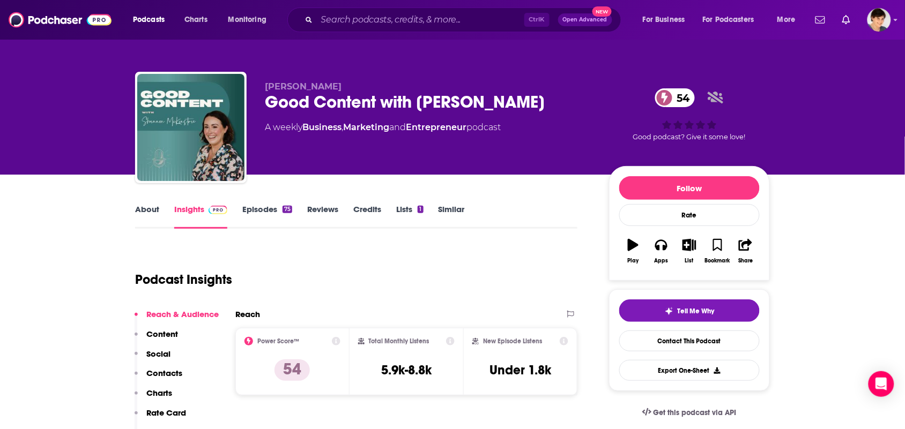
click at [144, 213] on link "About" at bounding box center [147, 216] width 24 height 25
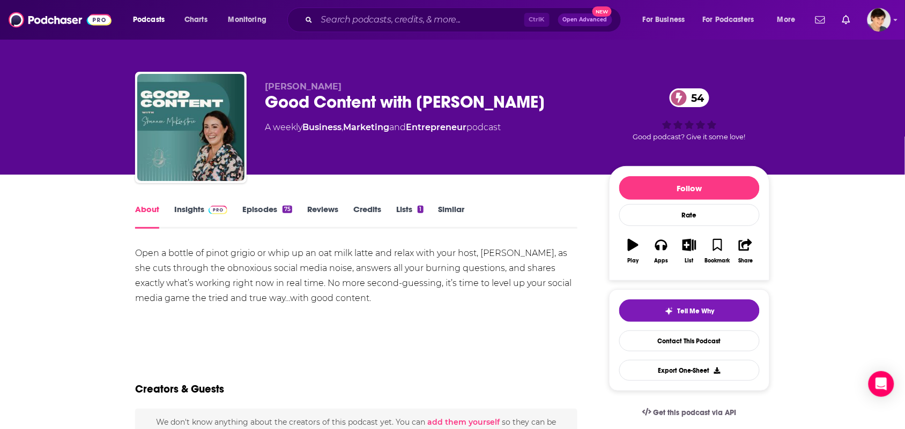
drag, startPoint x: 377, startPoint y: 84, endPoint x: 251, endPoint y: 94, distance: 126.5
click at [251, 94] on div "[PERSON_NAME] Good Content with [PERSON_NAME] 54 A weekly Business , Marketing …" at bounding box center [452, 130] width 635 height 116
drag, startPoint x: 256, startPoint y: 88, endPoint x: 363, endPoint y: 76, distance: 108.0
click at [363, 76] on div "[PERSON_NAME] Good Content with [PERSON_NAME] 54 A weekly Business , Marketing …" at bounding box center [452, 130] width 635 height 116
copy span "[PERSON_NAME]"
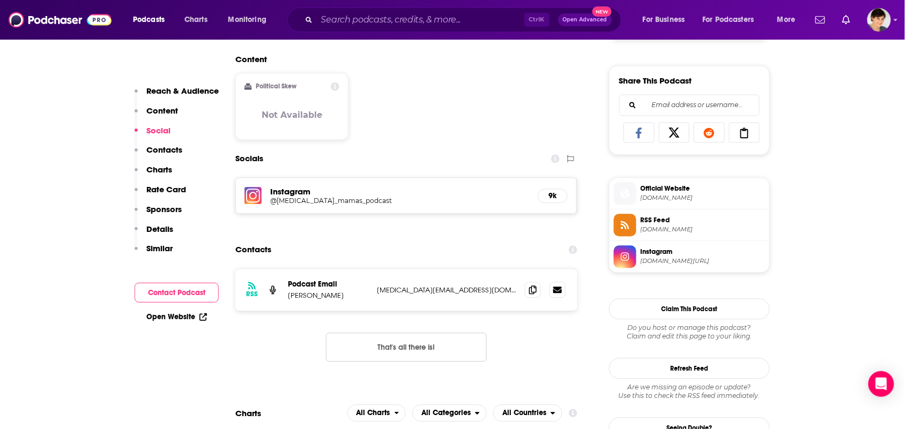
scroll to position [670, 0]
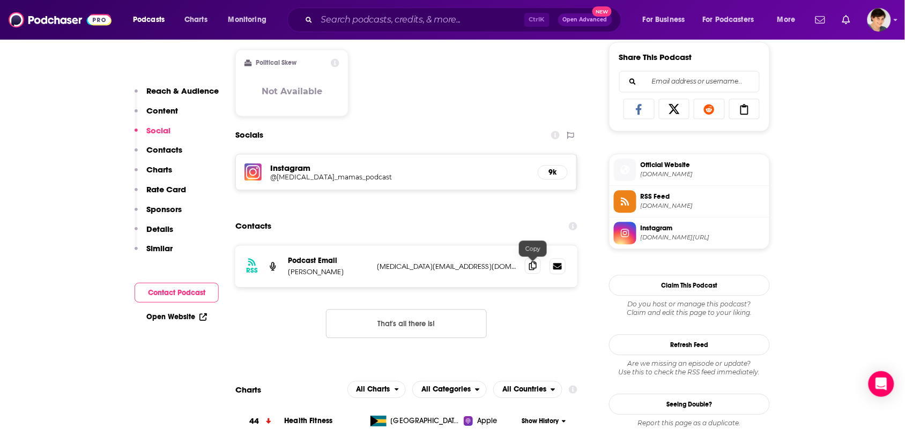
click at [530, 268] on icon at bounding box center [533, 266] width 8 height 9
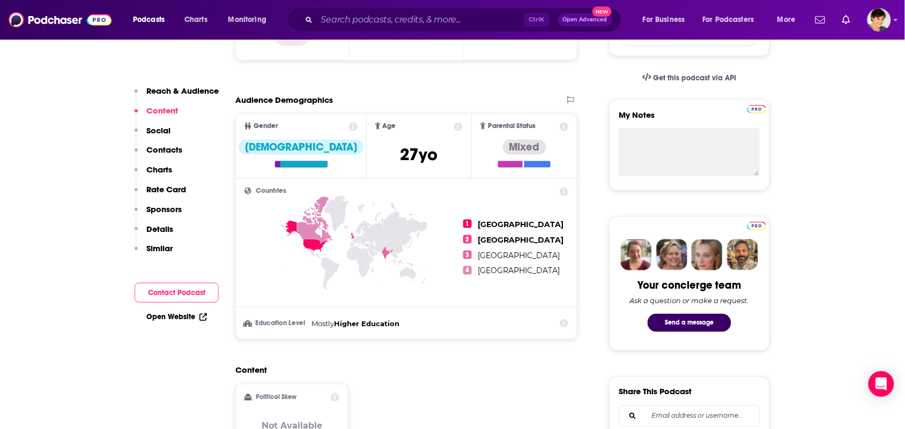
scroll to position [0, 0]
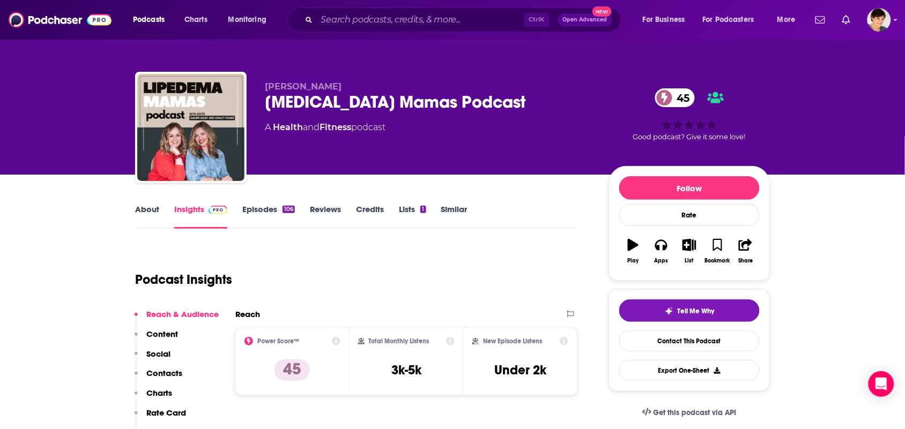
click at [146, 210] on link "About" at bounding box center [147, 216] width 24 height 25
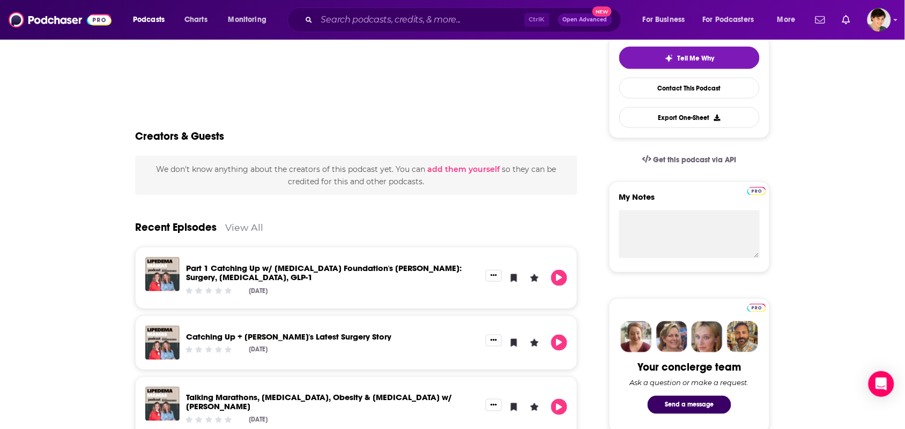
scroll to position [402, 0]
